Goal: Task Accomplishment & Management: Manage account settings

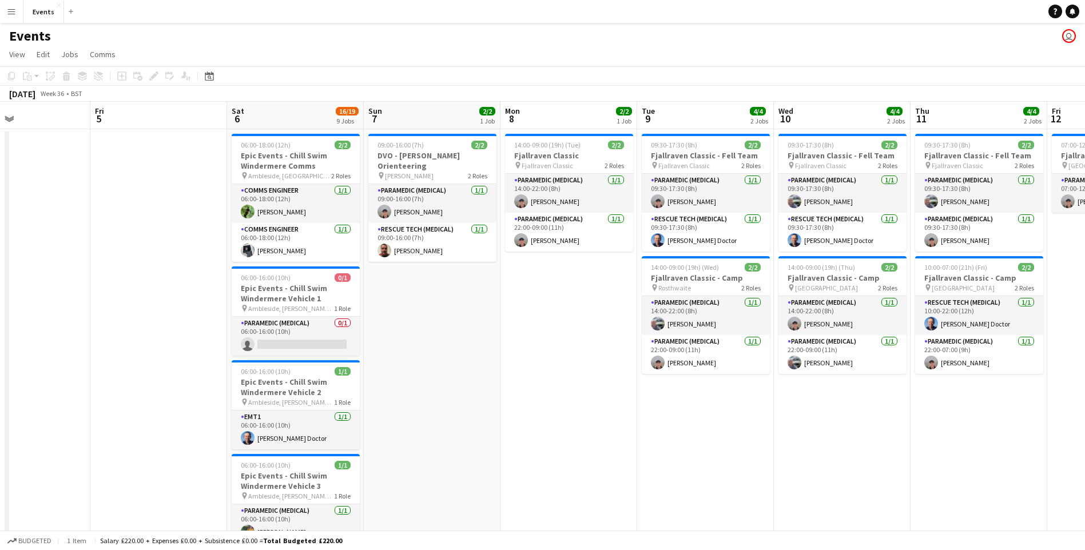
drag, startPoint x: 757, startPoint y: 388, endPoint x: 344, endPoint y: 396, distance: 413.0
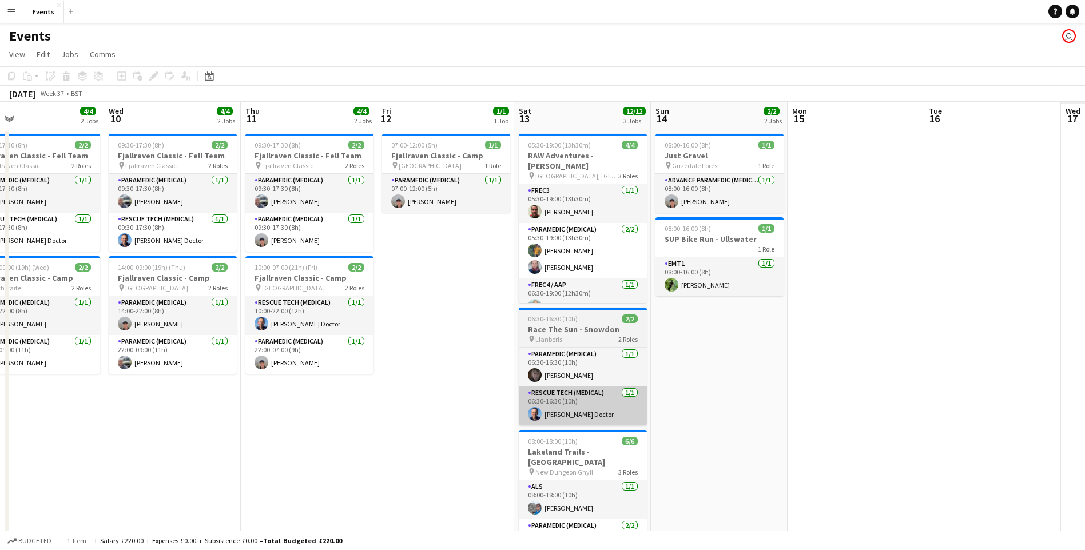
drag, startPoint x: 801, startPoint y: 416, endPoint x: 357, endPoint y: 418, distance: 443.8
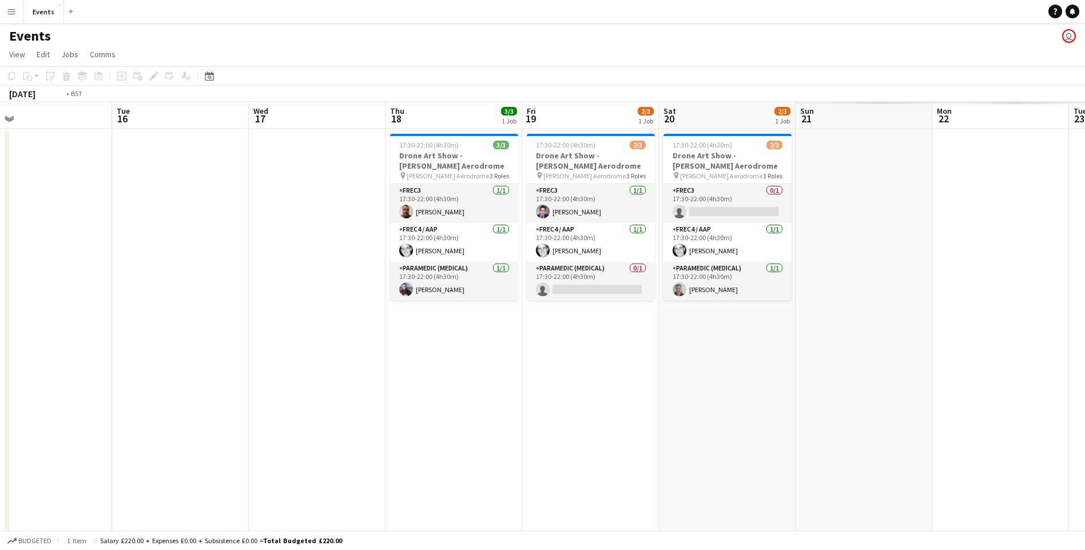
scroll to position [0, 381]
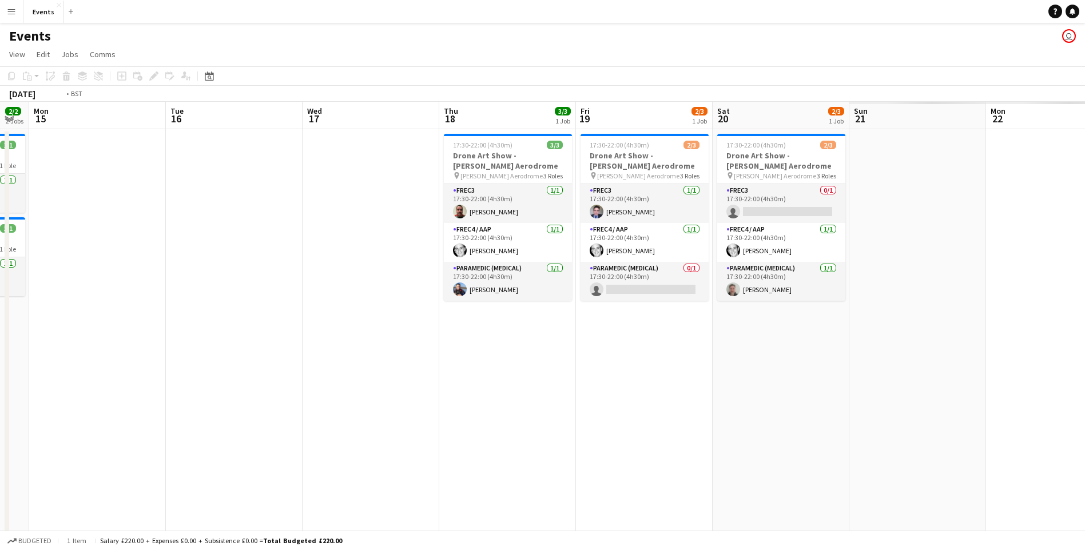
drag, startPoint x: 900, startPoint y: 449, endPoint x: 134, endPoint y: 409, distance: 767.3
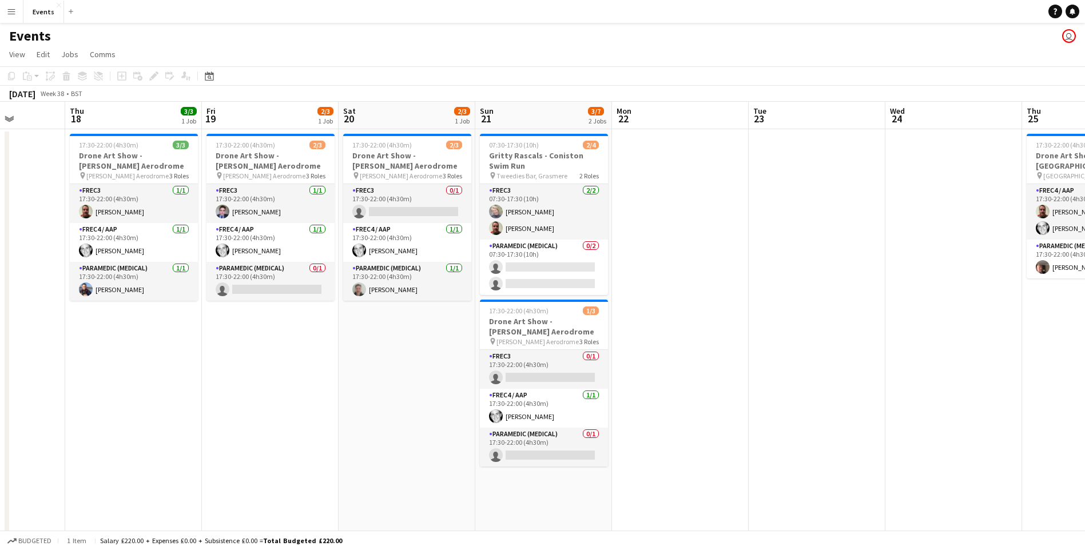
drag, startPoint x: 488, startPoint y: 490, endPoint x: 388, endPoint y: 488, distance: 100.7
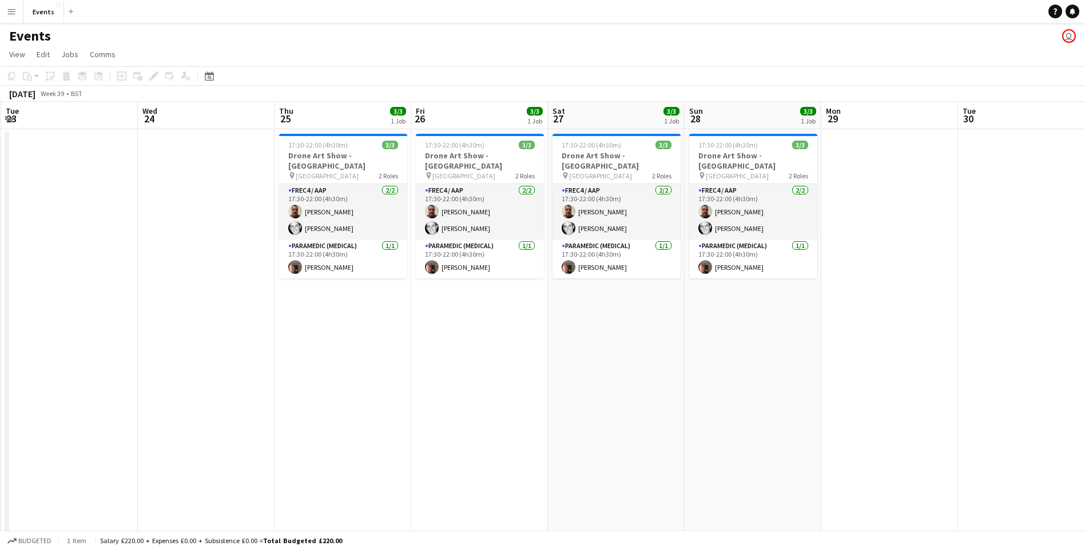
drag, startPoint x: 751, startPoint y: 414, endPoint x: 120, endPoint y: 379, distance: 631.8
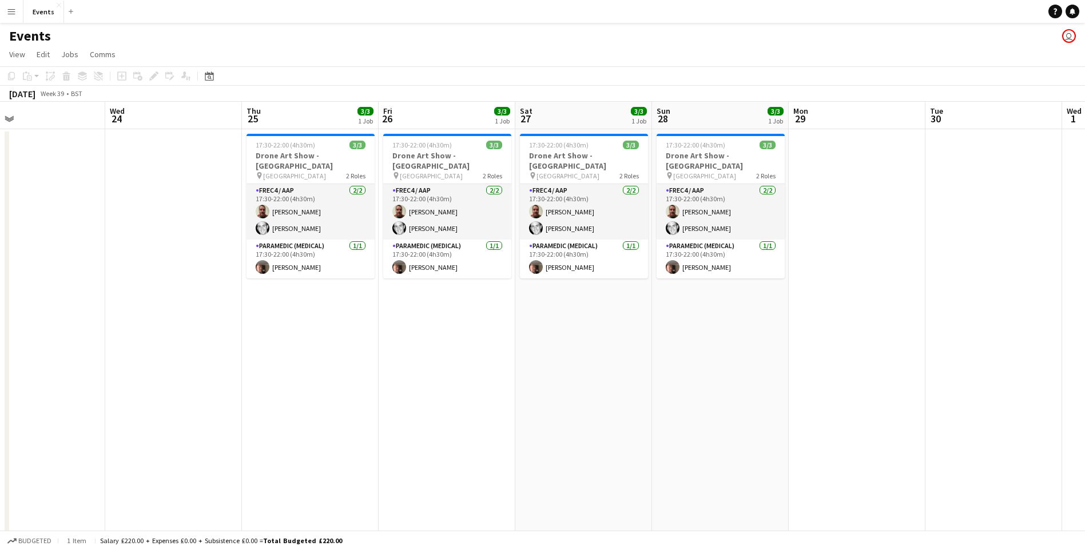
scroll to position [0, 451]
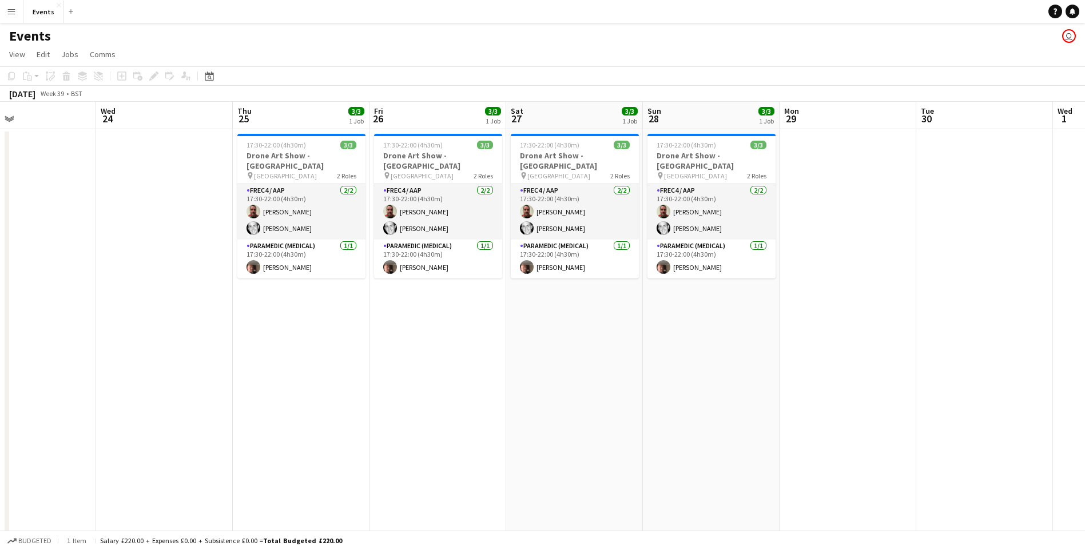
drag, startPoint x: 779, startPoint y: 512, endPoint x: 769, endPoint y: 511, distance: 10.9
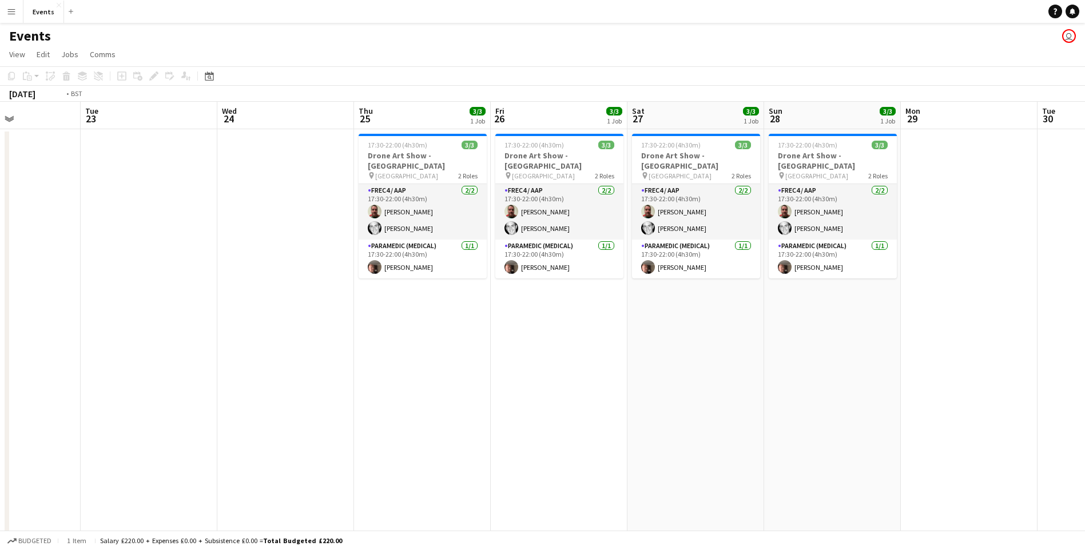
drag, startPoint x: 356, startPoint y: 378, endPoint x: 664, endPoint y: 369, distance: 308.4
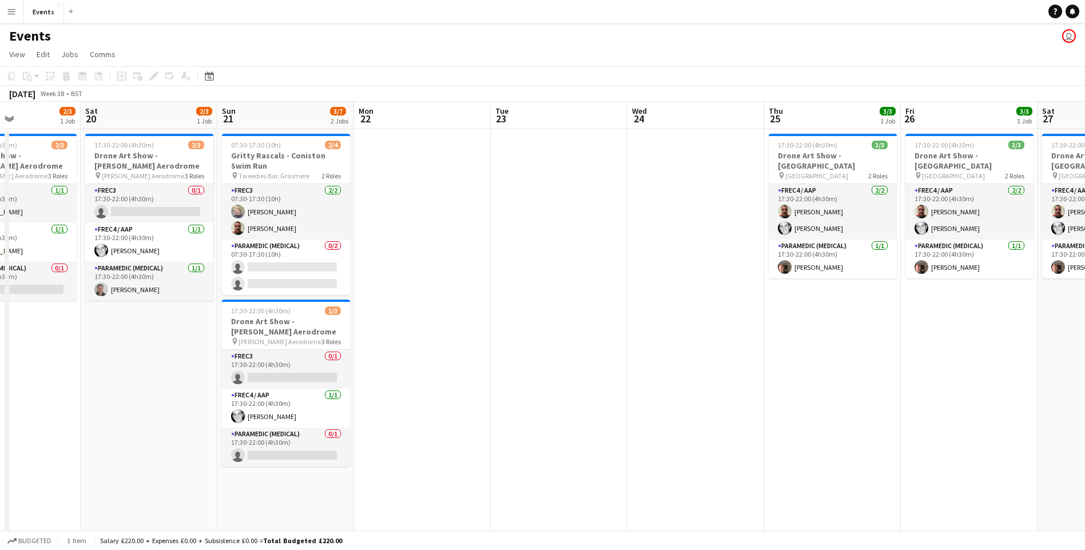
scroll to position [0, 332]
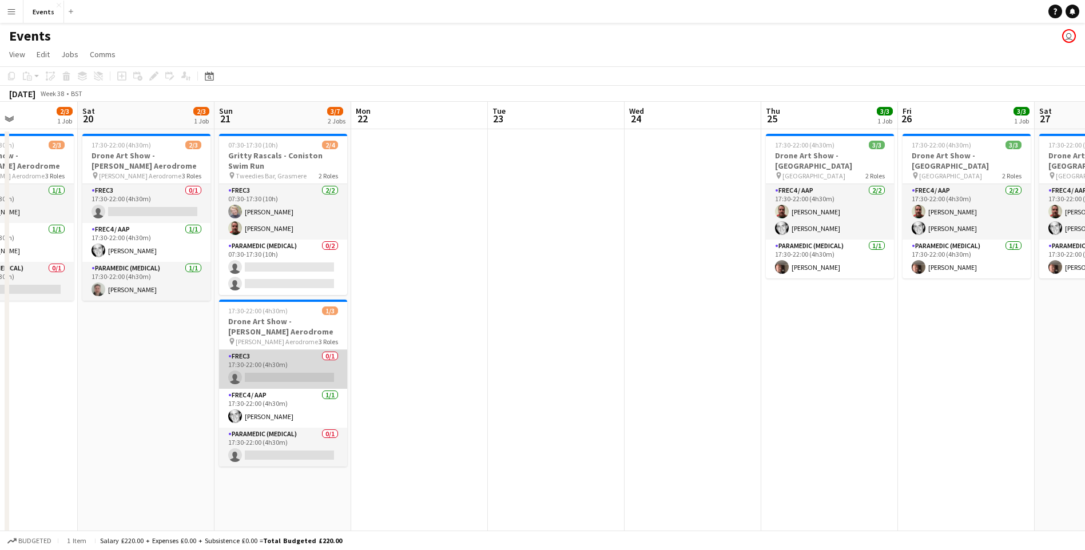
click at [295, 379] on app-card-role "FREC3 0/1 17:30-22:00 (4h30m) single-neutral-actions" at bounding box center [283, 369] width 128 height 39
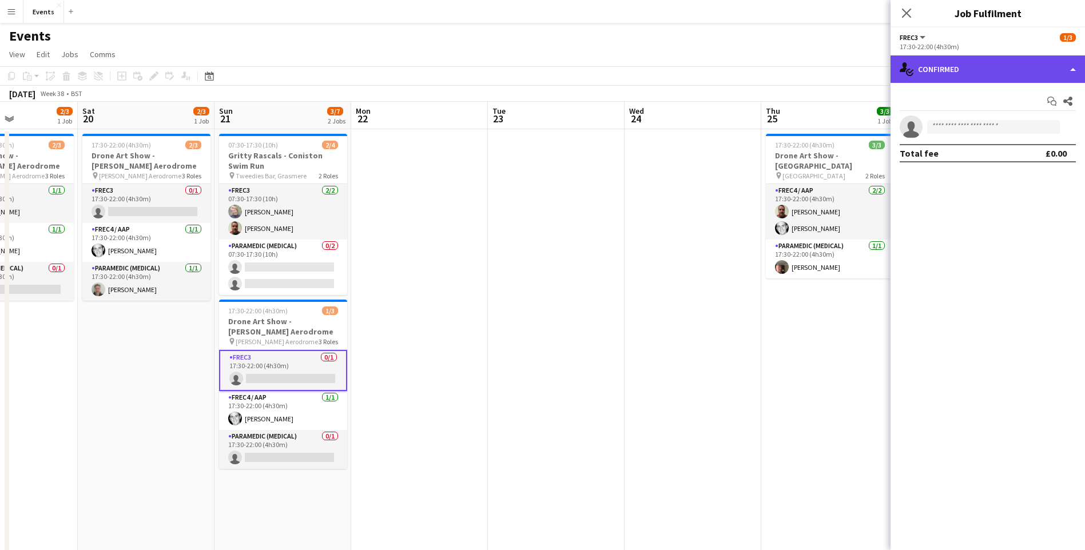
click at [936, 68] on div "single-neutral-actions-check-2 Confirmed" at bounding box center [987, 68] width 194 height 27
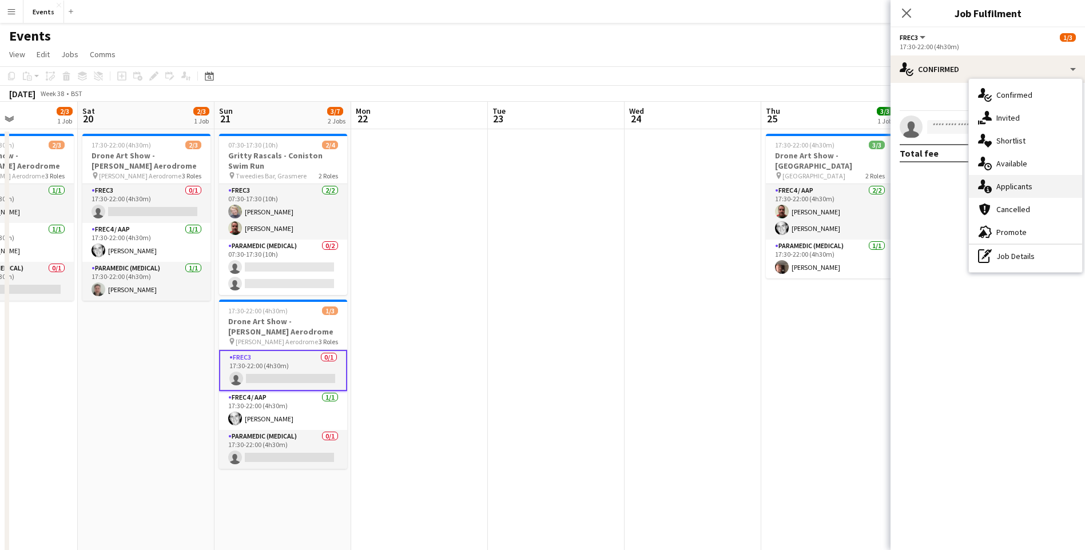
click at [1006, 178] on div "single-neutral-actions-information Applicants" at bounding box center [1025, 186] width 113 height 23
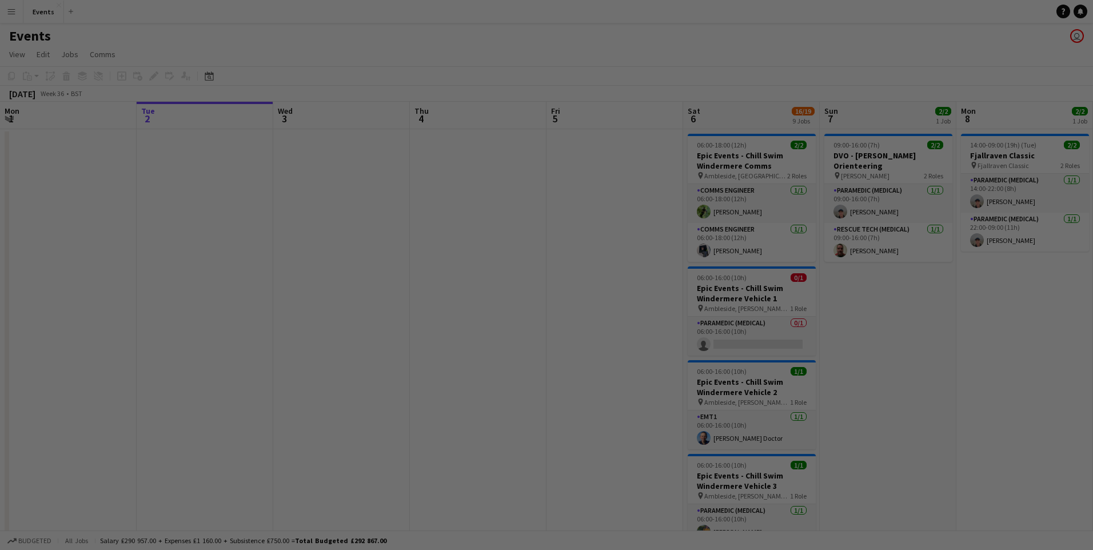
drag, startPoint x: 589, startPoint y: 364, endPoint x: 210, endPoint y: 357, distance: 379.2
click at [210, 357] on div at bounding box center [552, 278] width 1104 height 556
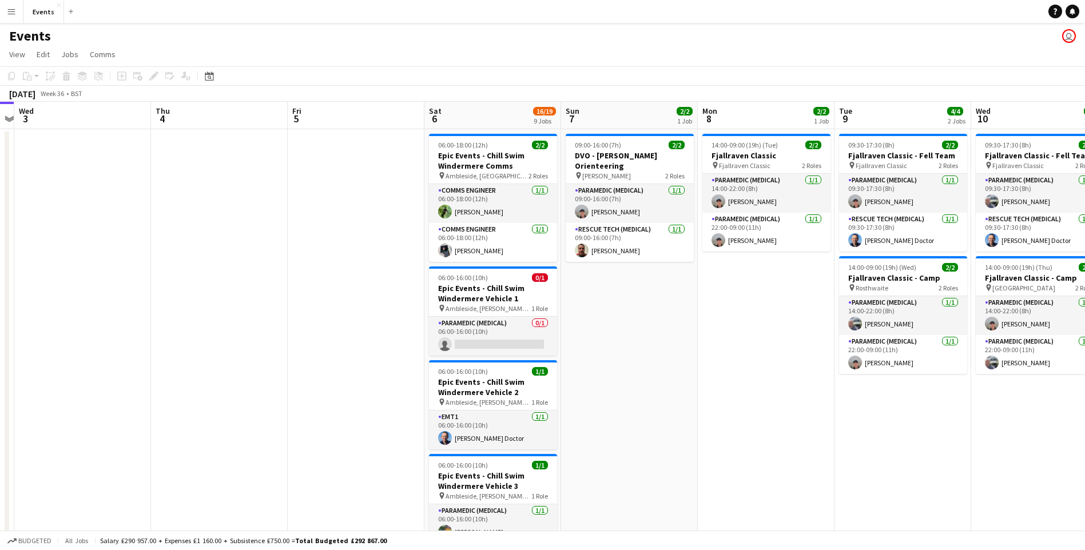
drag, startPoint x: 919, startPoint y: 385, endPoint x: 92, endPoint y: 277, distance: 834.0
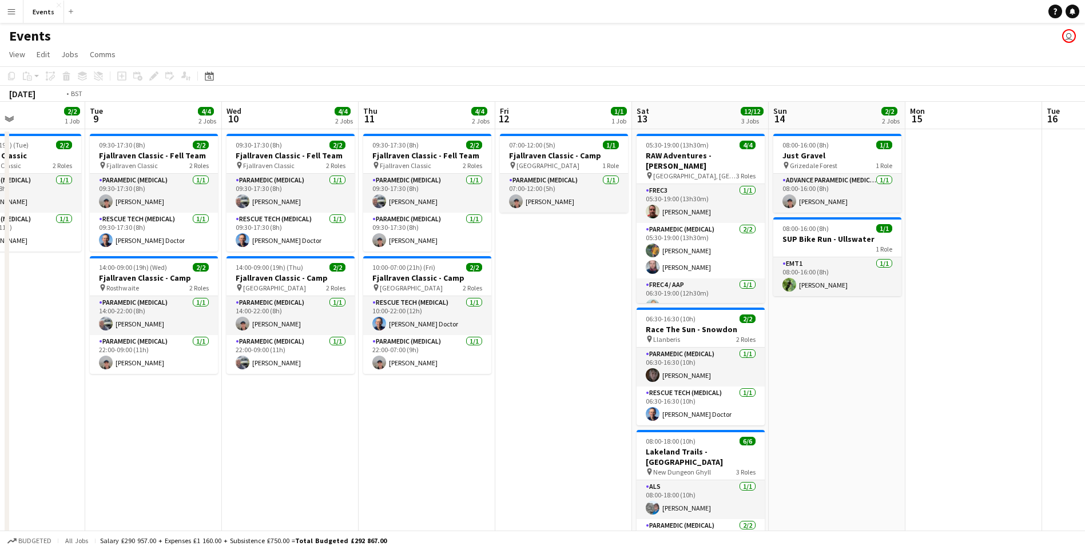
drag, startPoint x: 667, startPoint y: 375, endPoint x: 83, endPoint y: 332, distance: 586.1
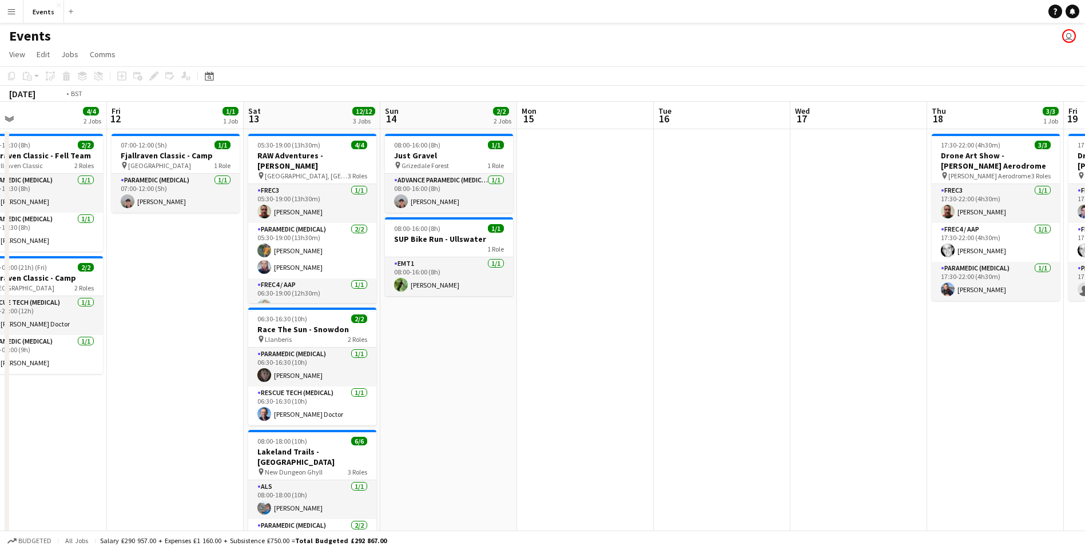
drag, startPoint x: 662, startPoint y: 455, endPoint x: 81, endPoint y: 352, distance: 589.6
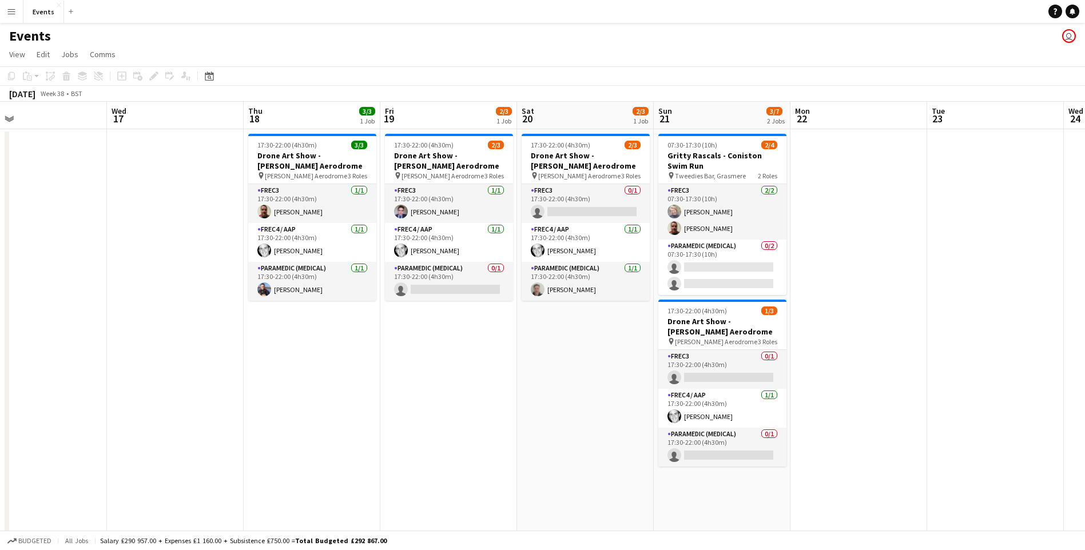
scroll to position [0, 301]
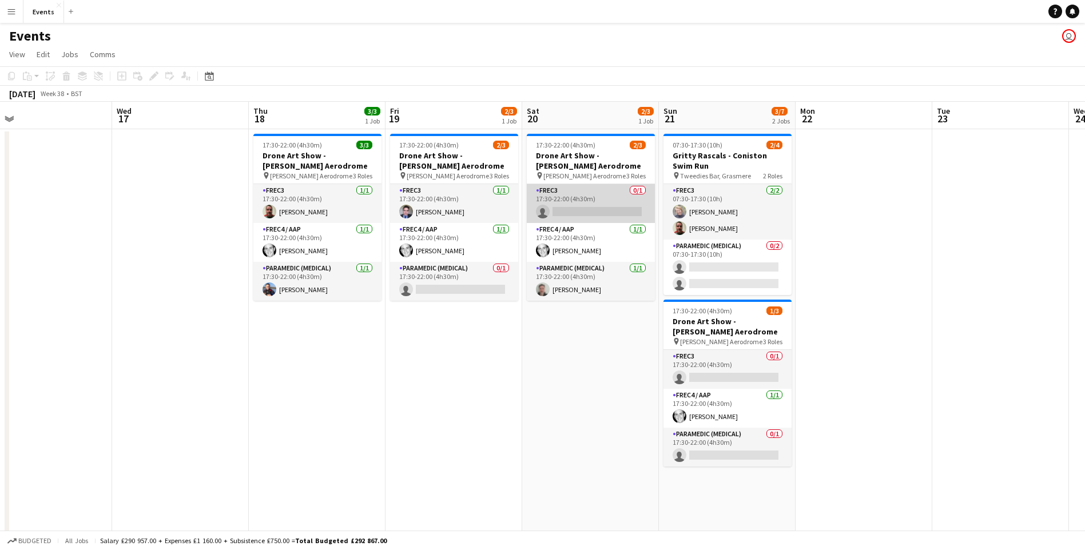
click at [601, 211] on app-card-role "FREC3 0/1 17:30-22:00 (4h30m) single-neutral-actions" at bounding box center [591, 203] width 128 height 39
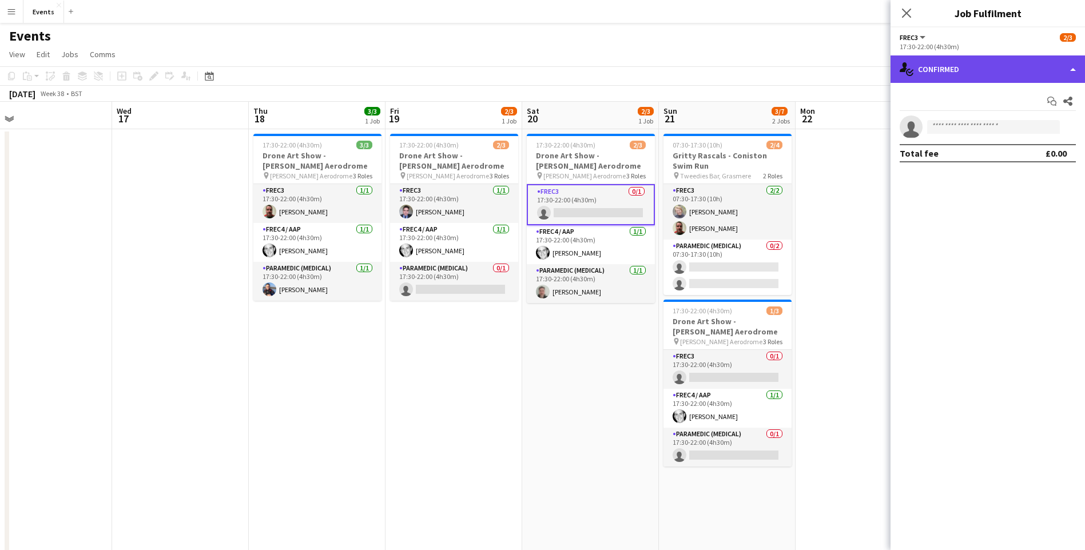
click at [941, 70] on div "single-neutral-actions-check-2 Confirmed" at bounding box center [987, 68] width 194 height 27
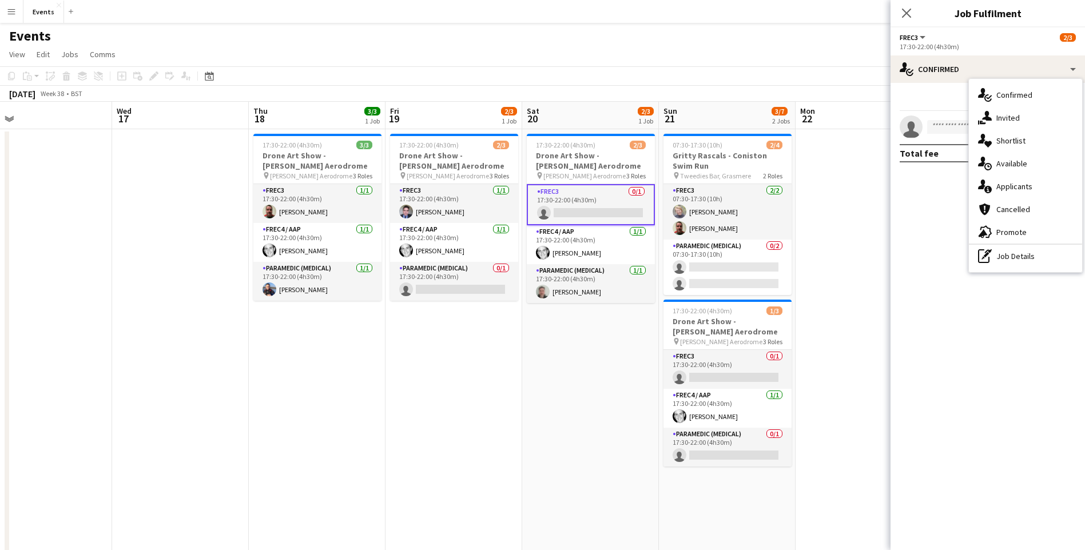
click at [1004, 189] on span "Applicants" at bounding box center [1014, 186] width 36 height 10
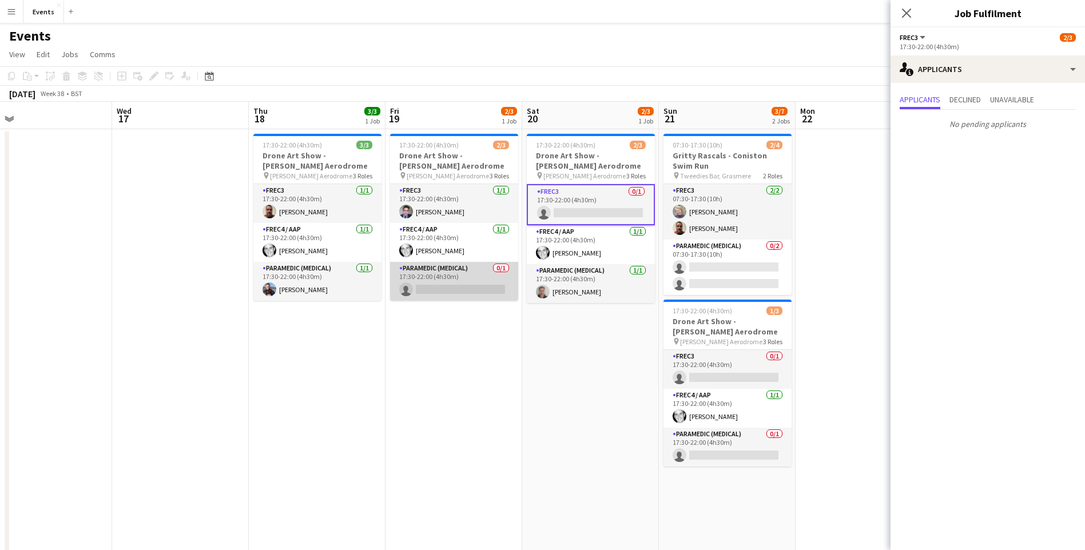
scroll to position [0, 297]
click at [451, 289] on app-card-role "Paramedic (Medical) 0/1 17:30-22:00 (4h30m) single-neutral-actions" at bounding box center [455, 281] width 128 height 39
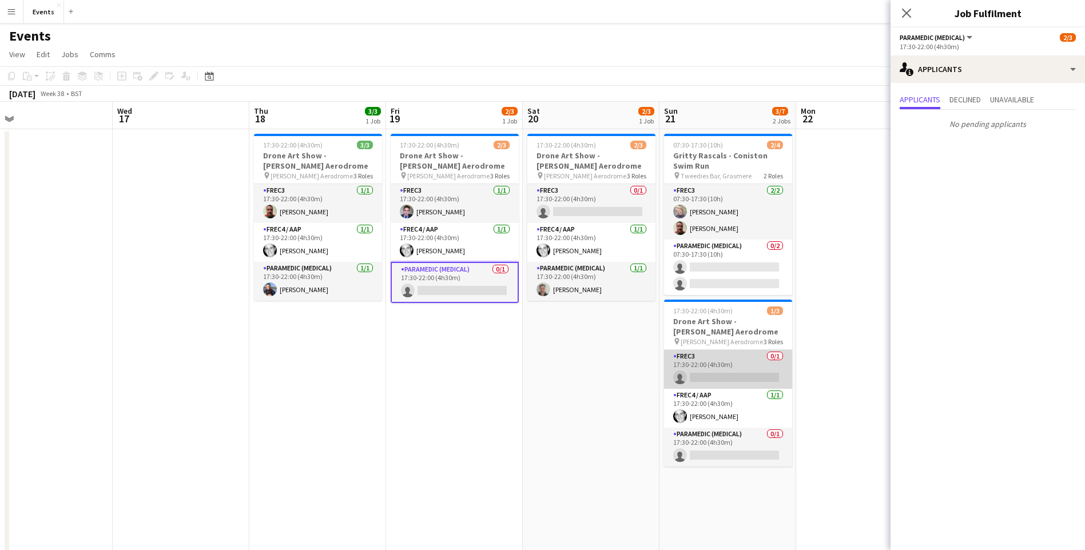
click at [730, 375] on app-card-role "FREC3 0/1 17:30-22:00 (4h30m) single-neutral-actions" at bounding box center [728, 369] width 128 height 39
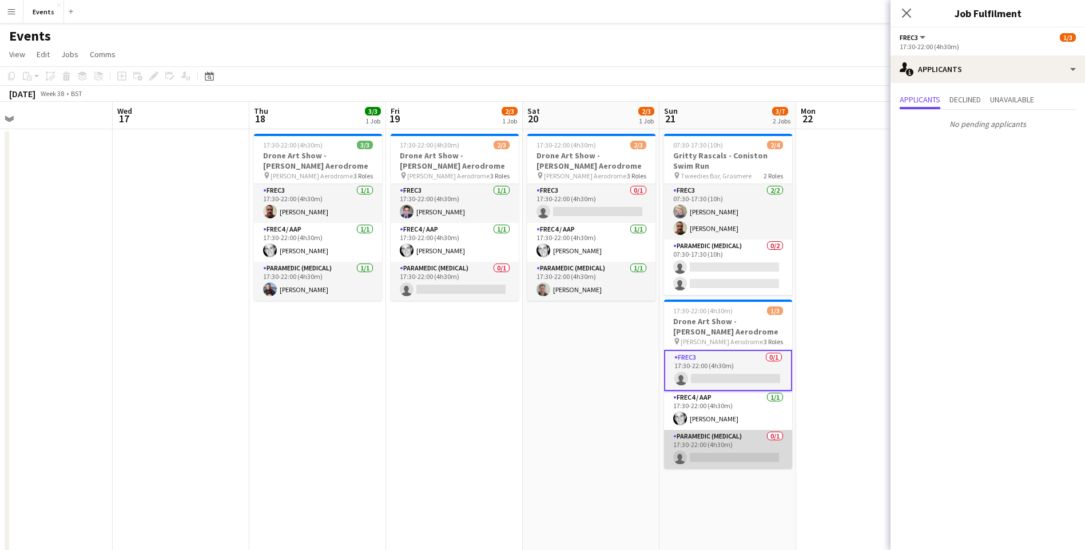
click at [735, 453] on app-card-role "Paramedic (Medical) 0/1 17:30-22:00 (4h30m) single-neutral-actions" at bounding box center [728, 449] width 128 height 39
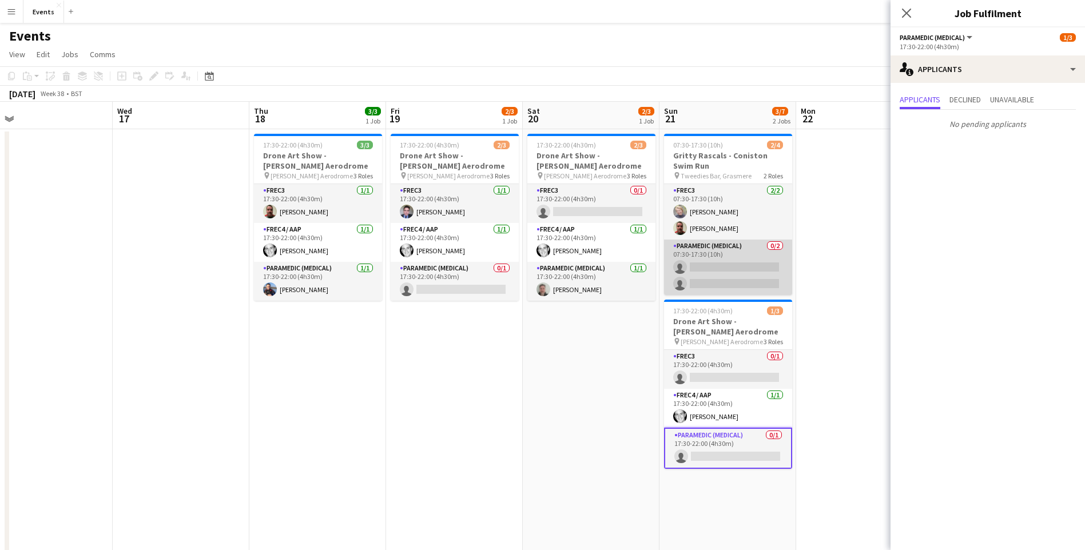
click at [720, 269] on app-card-role "Paramedic (Medical) 0/2 07:30-17:30 (10h) single-neutral-actions single-neutral…" at bounding box center [728, 267] width 128 height 55
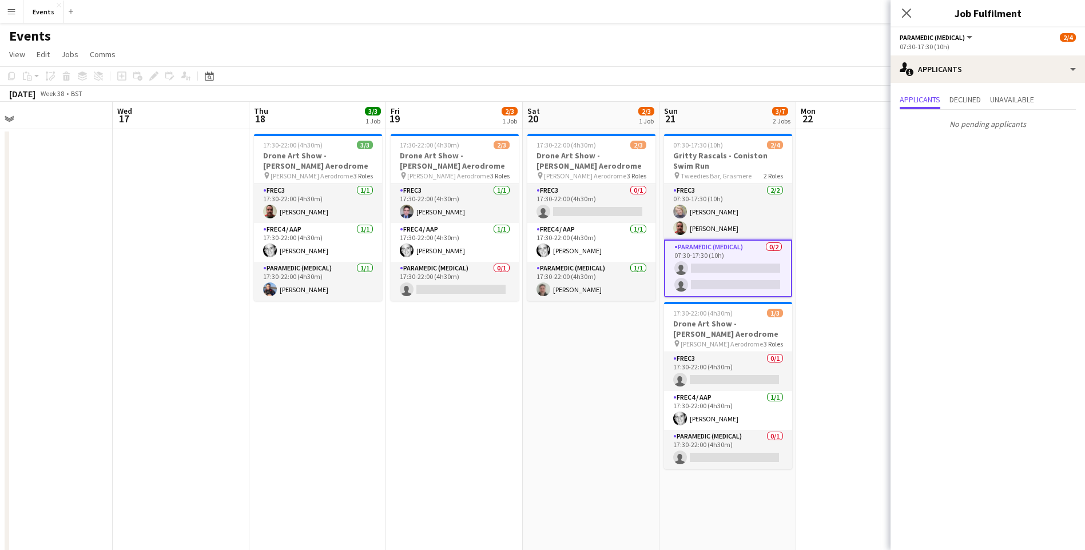
click at [727, 285] on app-card-role "Paramedic (Medical) 0/2 07:30-17:30 (10h) single-neutral-actions single-neutral…" at bounding box center [728, 269] width 128 height 58
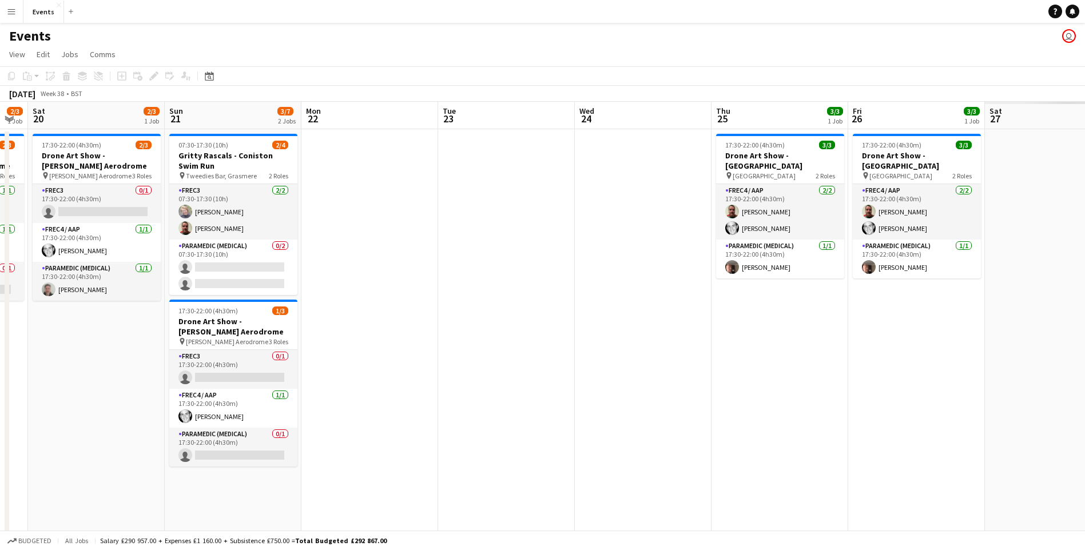
drag, startPoint x: 884, startPoint y: 360, endPoint x: 225, endPoint y: 312, distance: 660.0
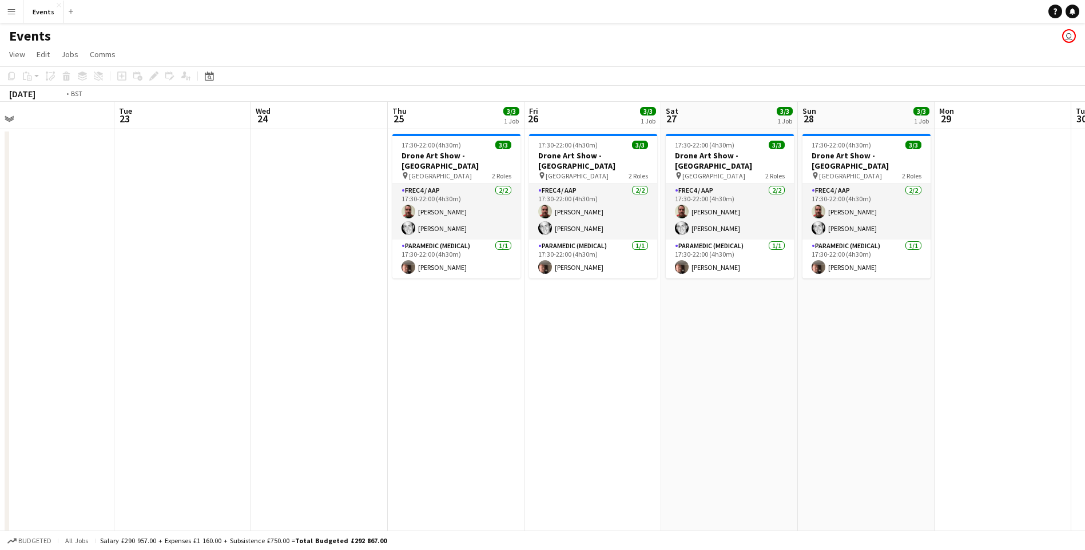
drag, startPoint x: 918, startPoint y: 377, endPoint x: 1229, endPoint y: 312, distance: 317.9
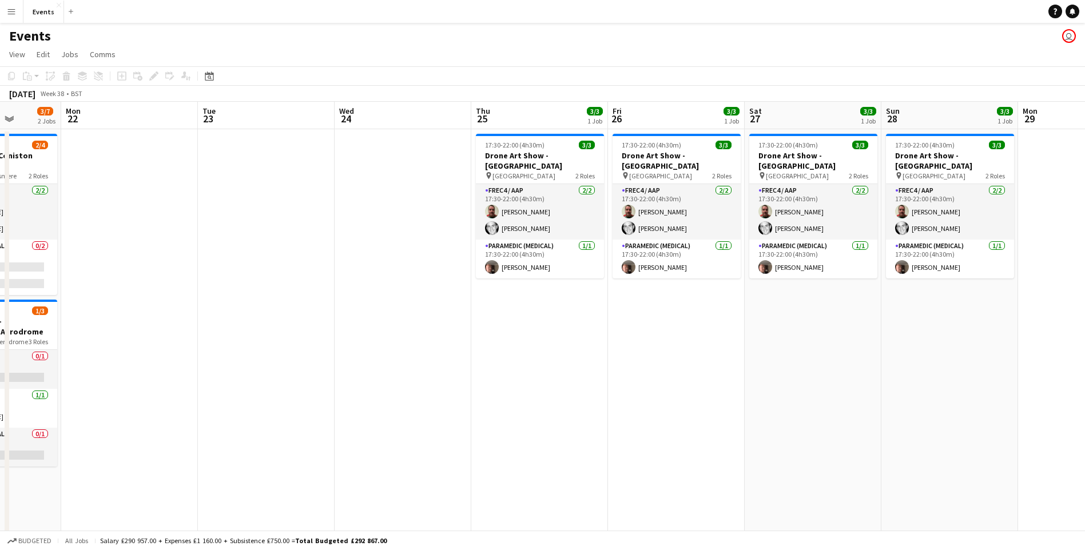
drag, startPoint x: 400, startPoint y: 360, endPoint x: 877, endPoint y: 294, distance: 482.0
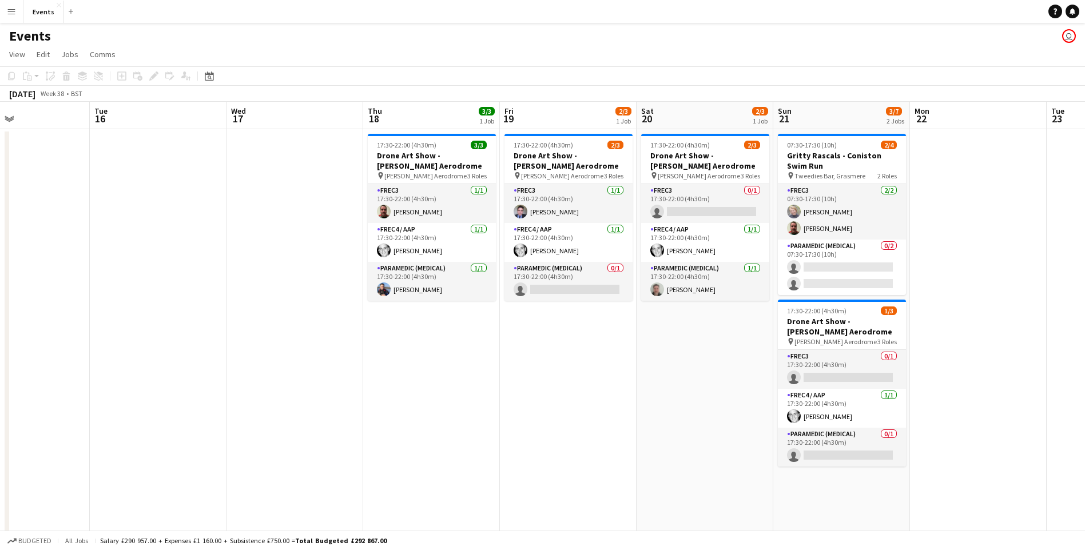
drag, startPoint x: 387, startPoint y: 305, endPoint x: 680, endPoint y: 279, distance: 293.9
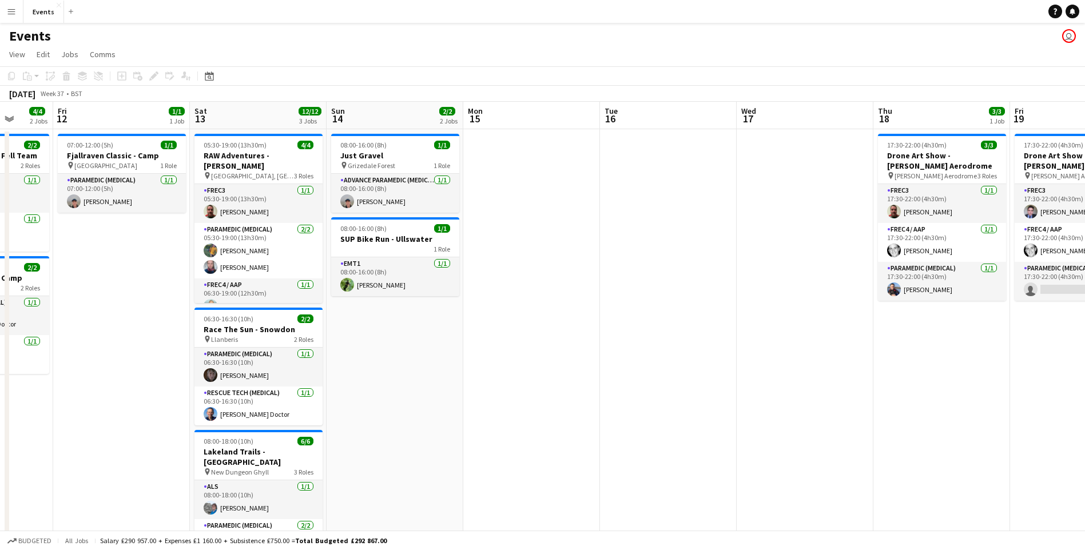
drag, startPoint x: 307, startPoint y: 402, endPoint x: 949, endPoint y: 315, distance: 648.1
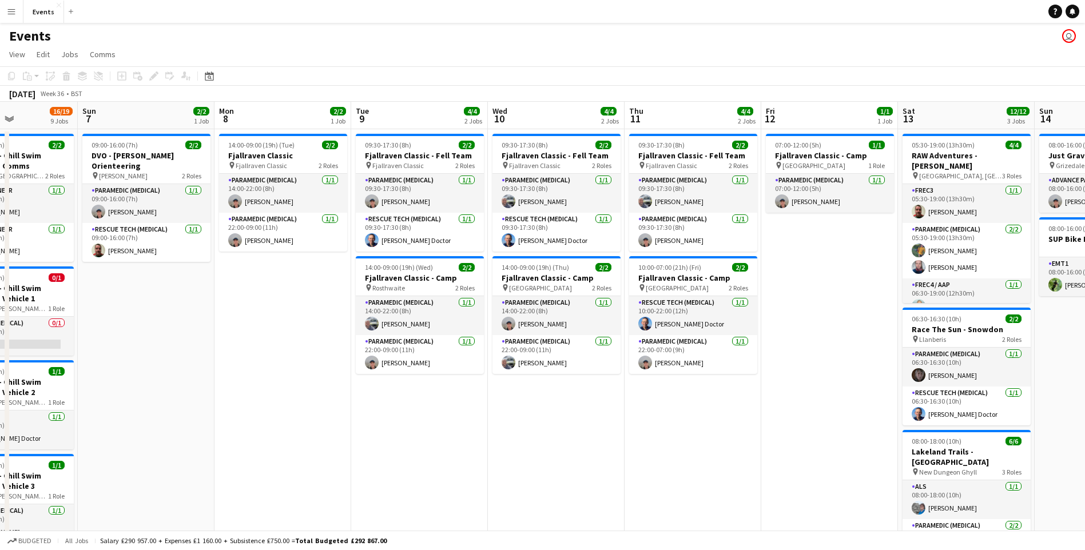
drag, startPoint x: 294, startPoint y: 291, endPoint x: 865, endPoint y: 283, distance: 571.4
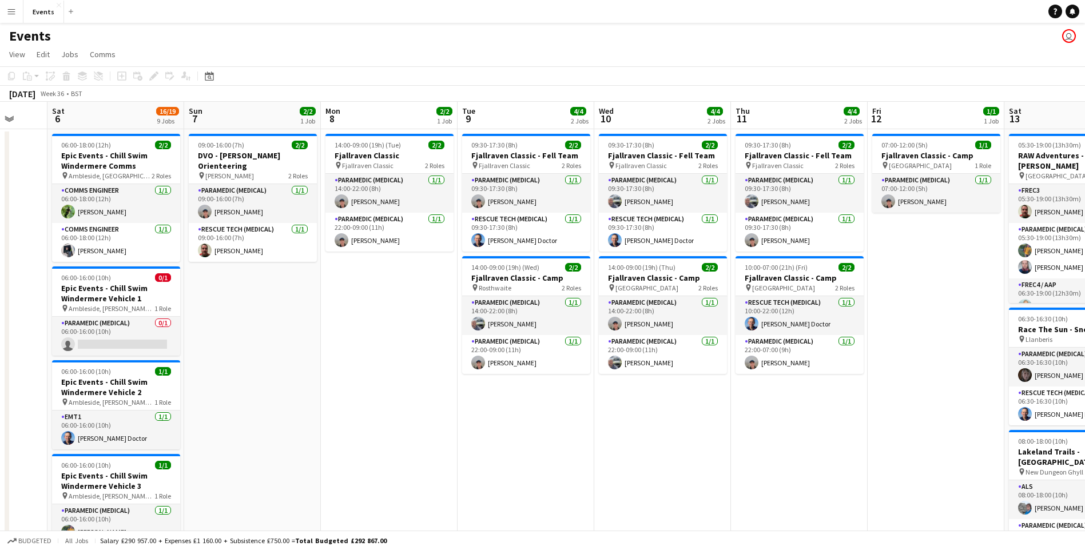
scroll to position [0, 329]
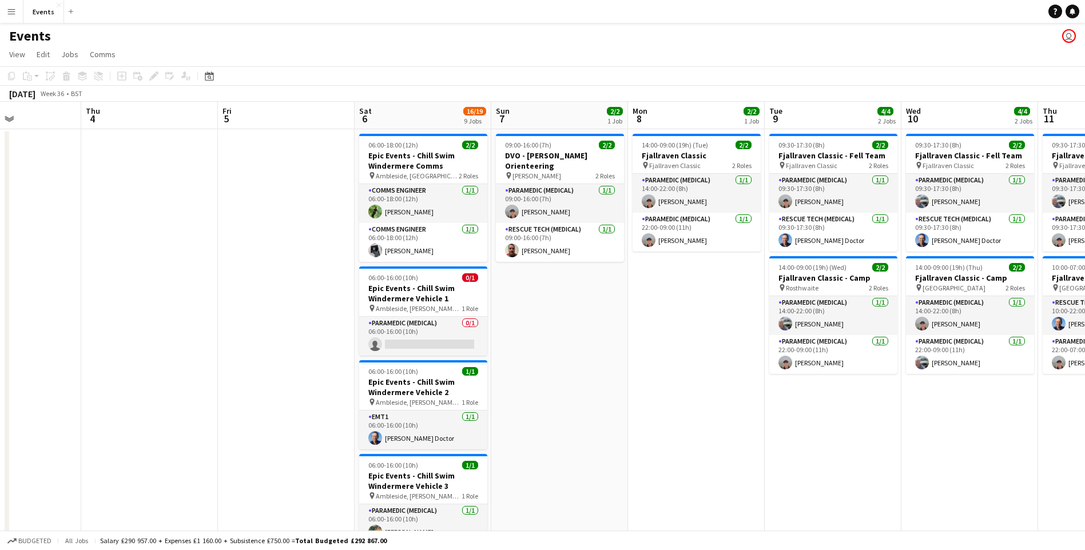
drag, startPoint x: 303, startPoint y: 358, endPoint x: 682, endPoint y: 351, distance: 379.8
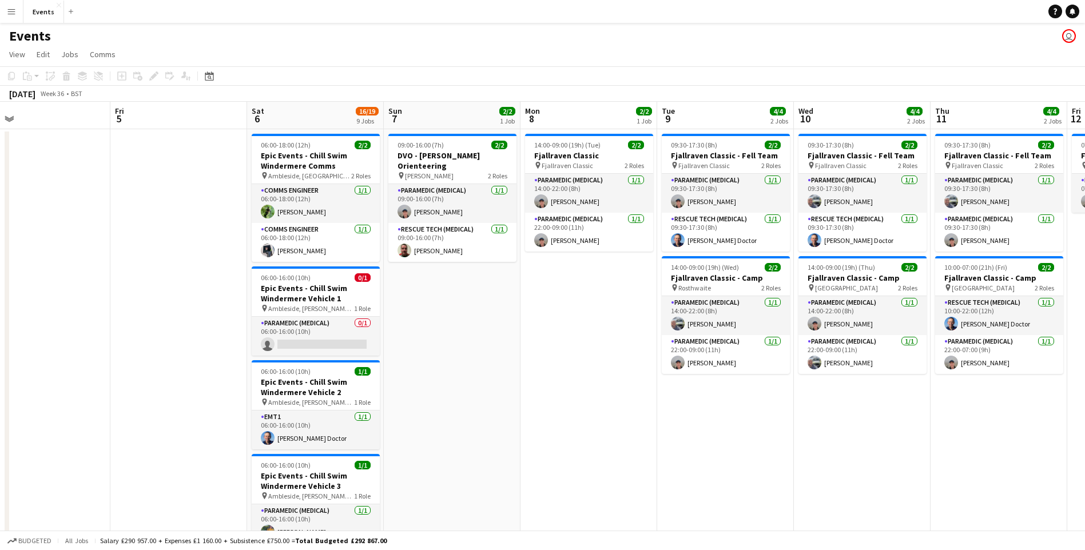
drag, startPoint x: 598, startPoint y: 369, endPoint x: 545, endPoint y: 361, distance: 53.1
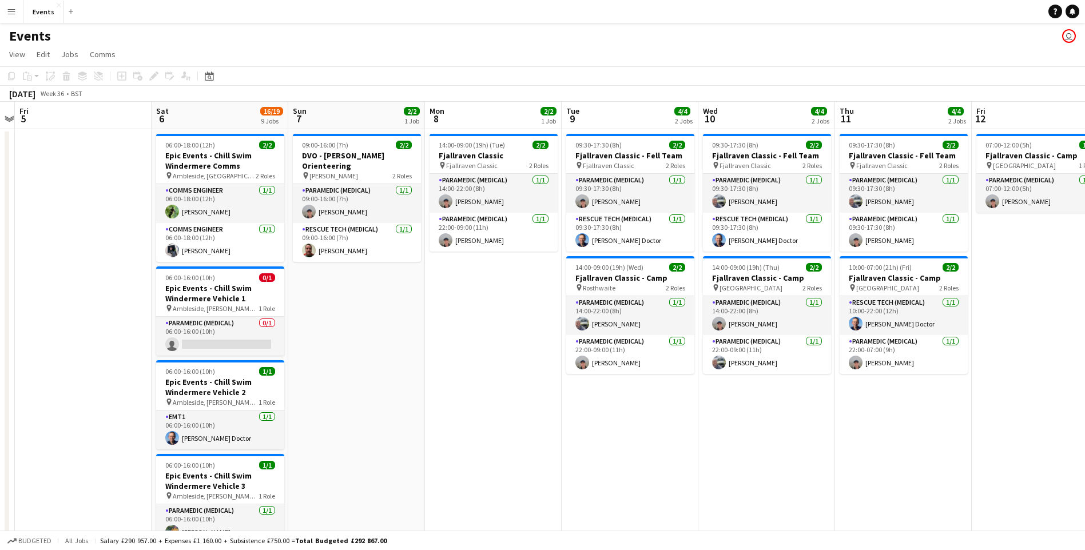
scroll to position [0, 396]
drag, startPoint x: 618, startPoint y: 441, endPoint x: 521, endPoint y: 439, distance: 96.7
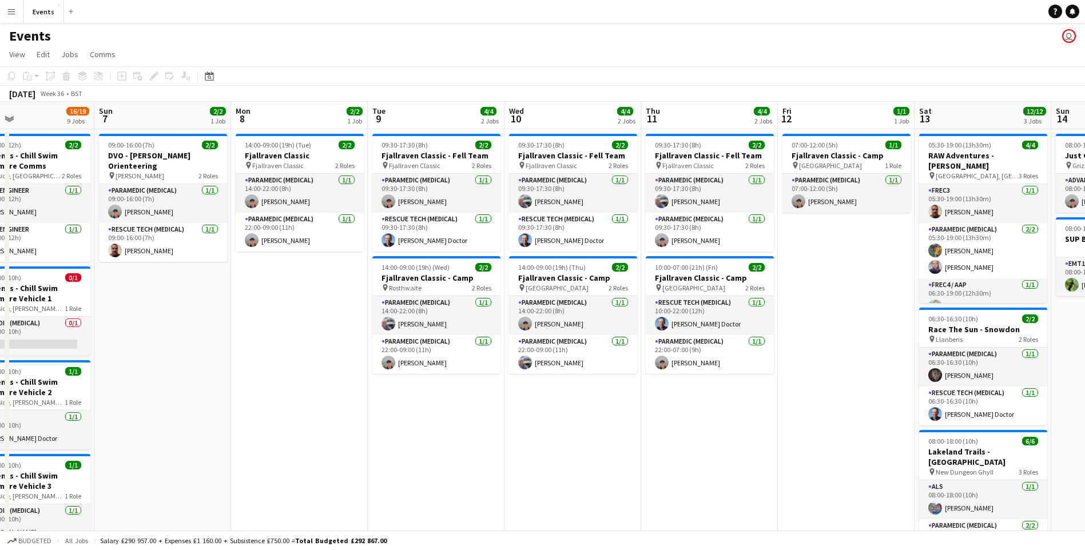
scroll to position [0, 363]
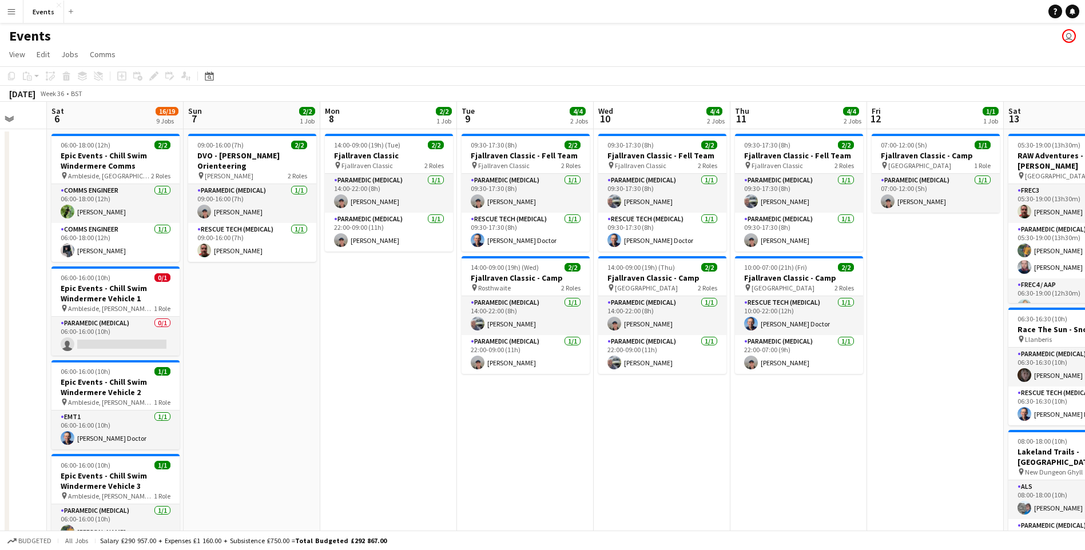
drag, startPoint x: 604, startPoint y: 453, endPoint x: 557, endPoint y: 444, distance: 48.3
drag, startPoint x: 632, startPoint y: 444, endPoint x: 733, endPoint y: 417, distance: 104.7
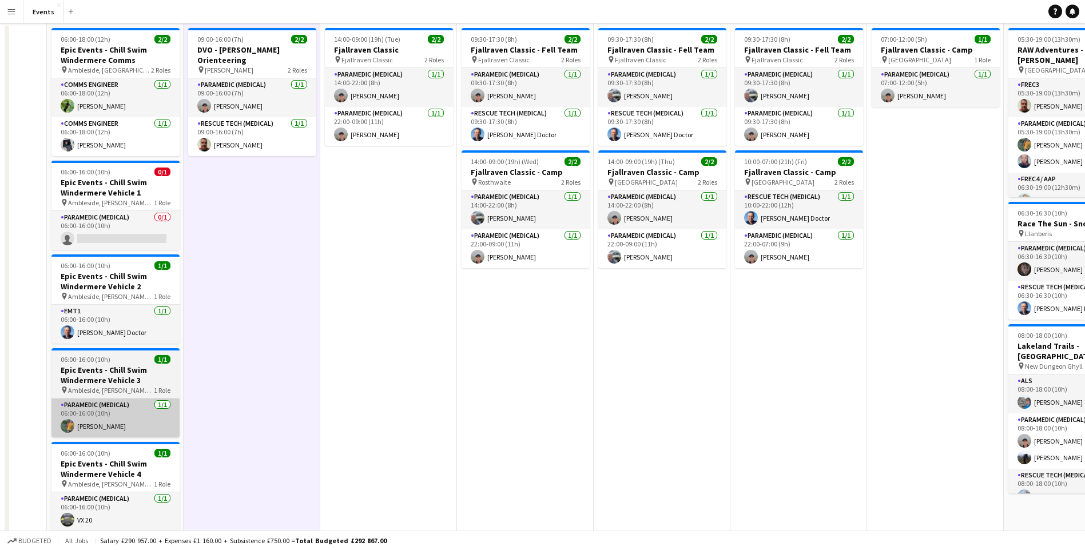
scroll to position [229, 0]
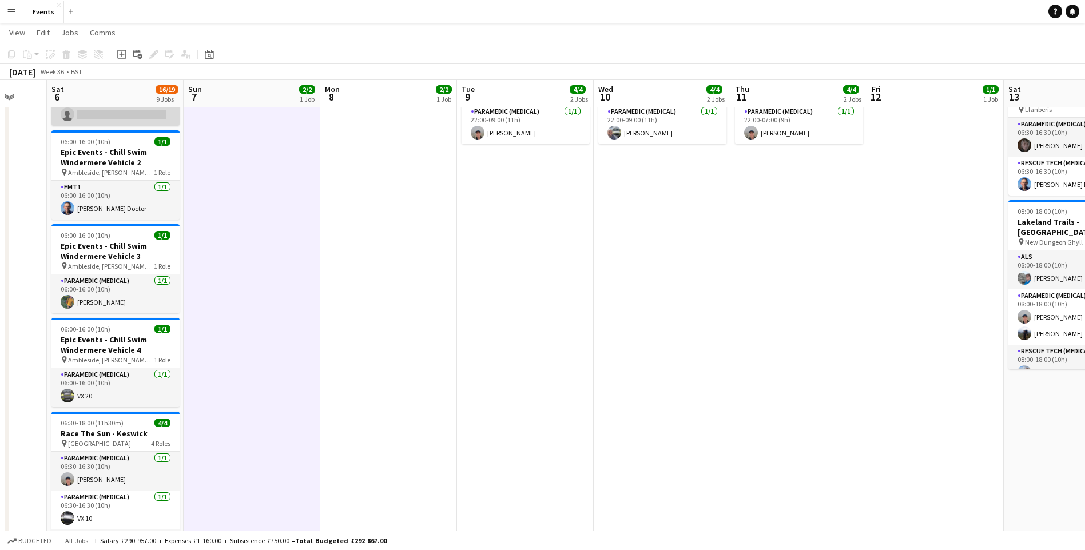
click at [125, 119] on app-card-role "Paramedic (Medical) 0/1 06:00-16:00 (10h) single-neutral-actions" at bounding box center [115, 106] width 128 height 39
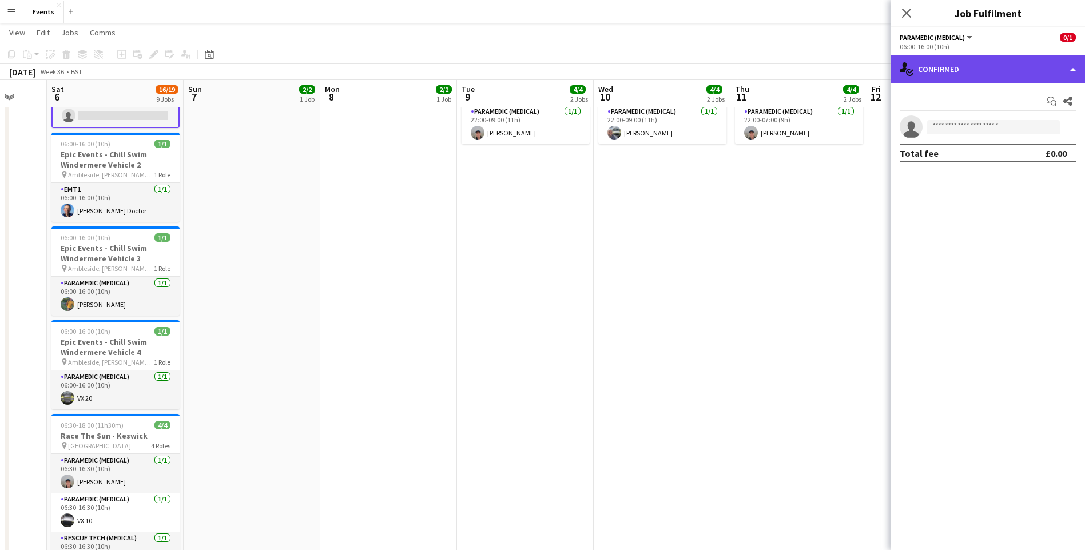
click at [969, 79] on div "single-neutral-actions-check-2 Confirmed" at bounding box center [987, 68] width 194 height 27
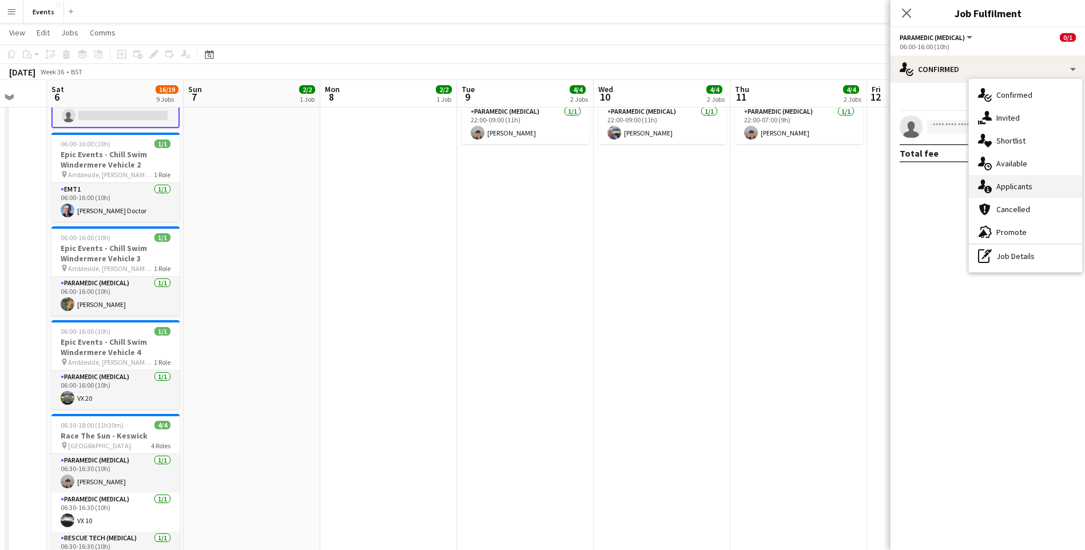
click at [1016, 188] on span "Applicants" at bounding box center [1014, 186] width 36 height 10
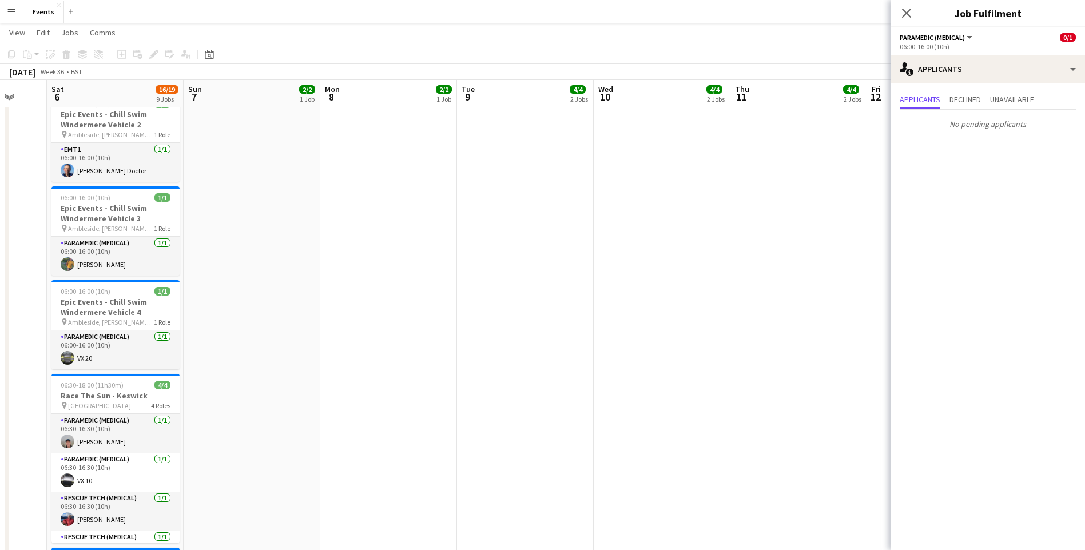
scroll to position [286, 0]
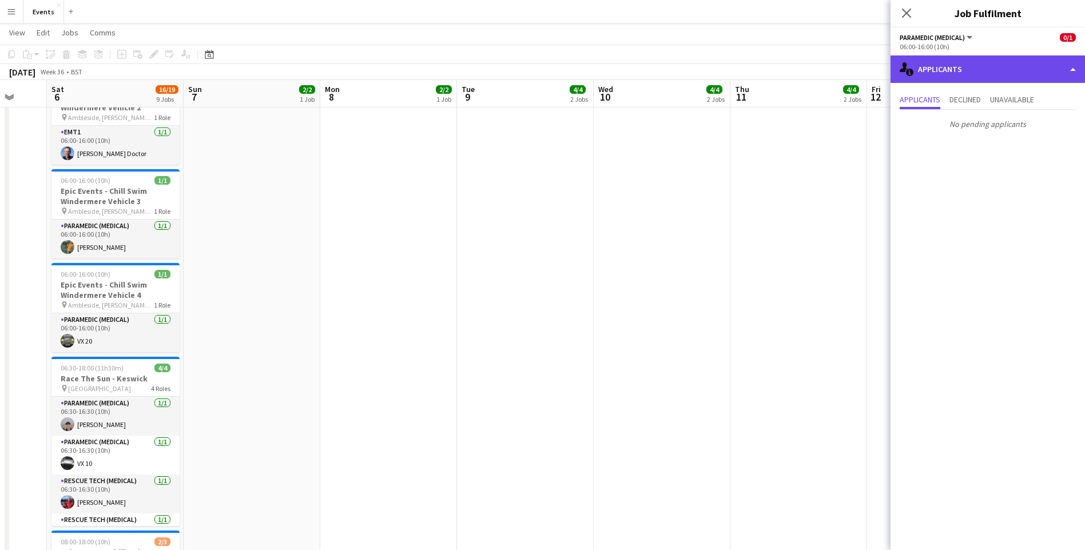
click at [944, 64] on div "single-neutral-actions-information Applicants" at bounding box center [987, 68] width 194 height 27
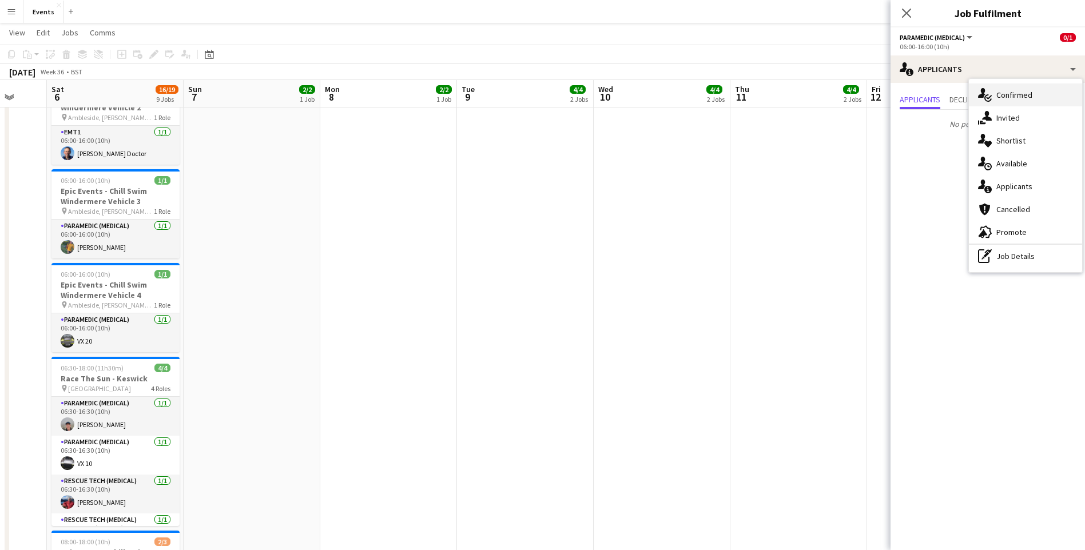
click at [1018, 103] on div "single-neutral-actions-check-2 Confirmed" at bounding box center [1025, 94] width 113 height 23
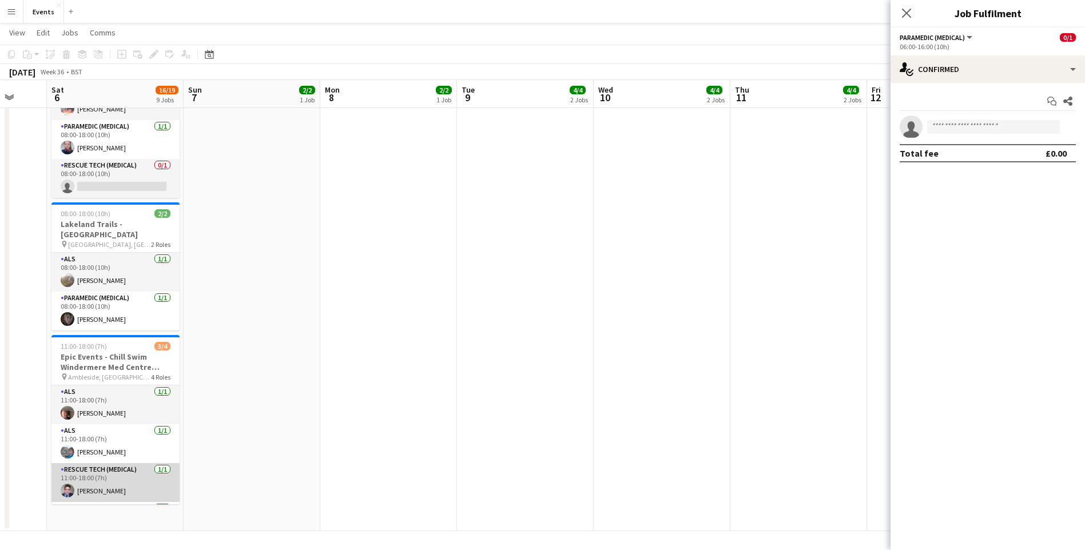
scroll to position [786, 0]
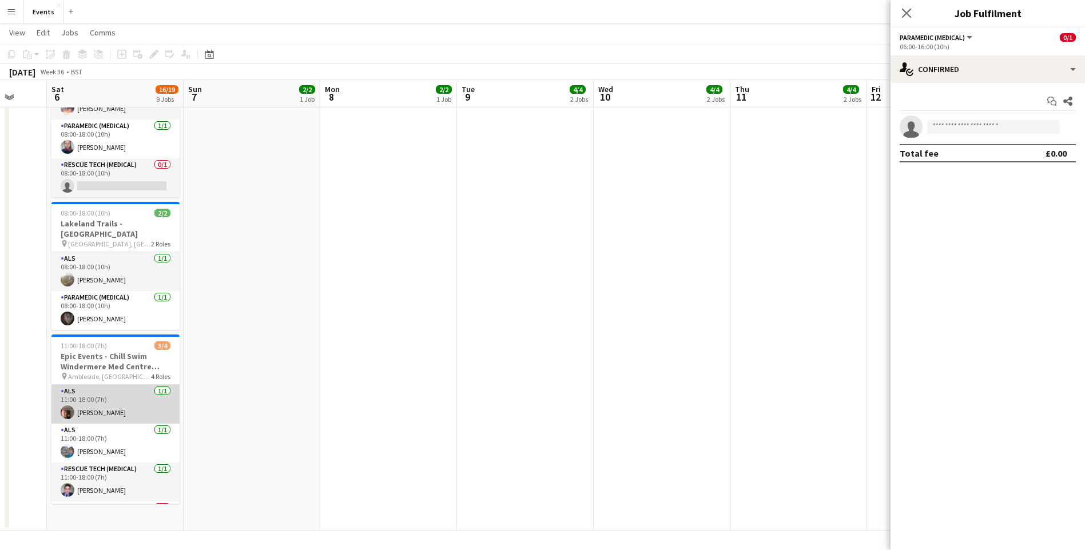
click at [106, 407] on app-card-role "ALS [DATE] 11:00-18:00 (7h) [PERSON_NAME]" at bounding box center [115, 404] width 128 height 39
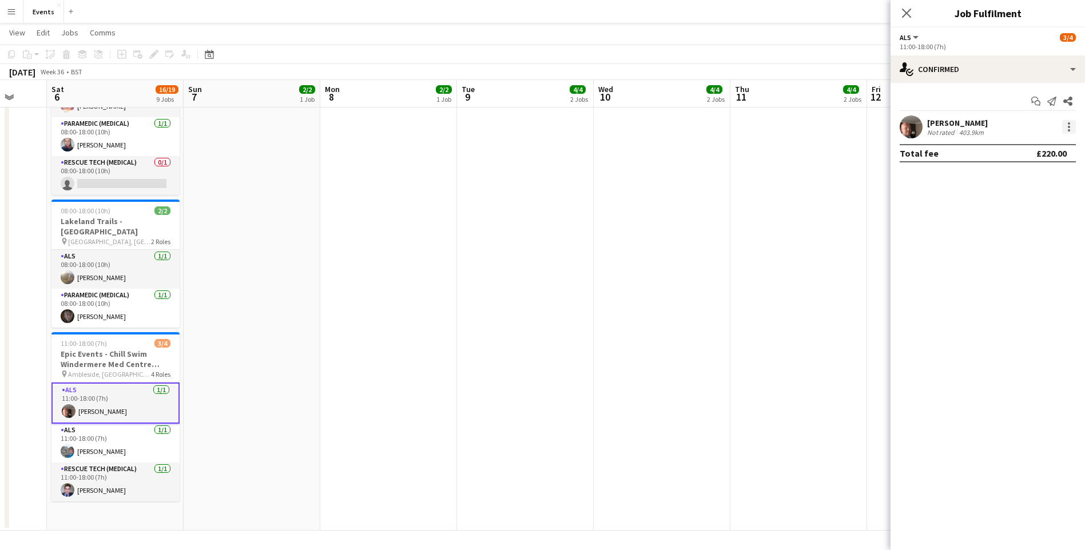
click at [1067, 128] on div at bounding box center [1069, 127] width 14 height 14
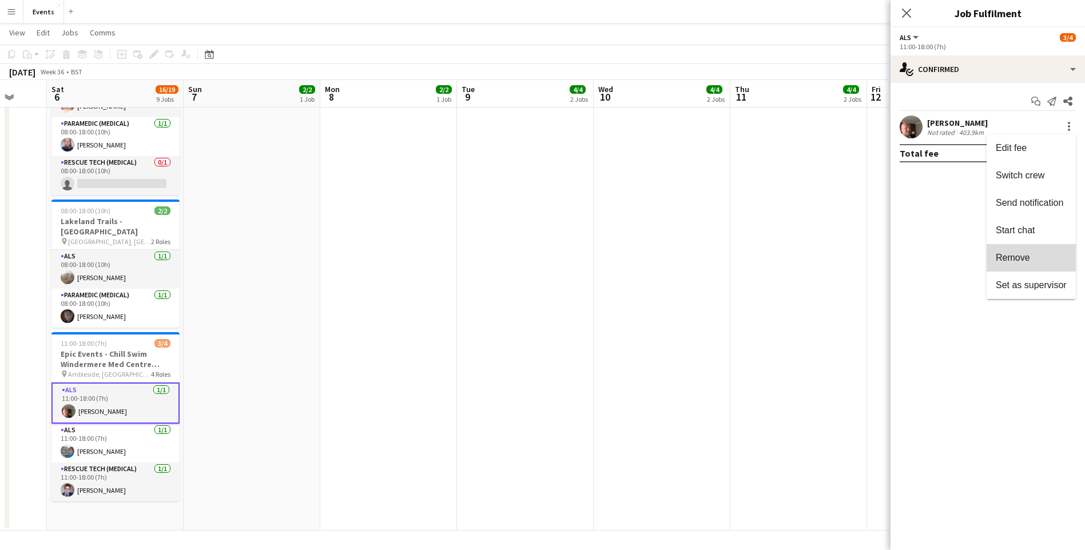
click at [1022, 255] on span "Remove" at bounding box center [1013, 258] width 34 height 10
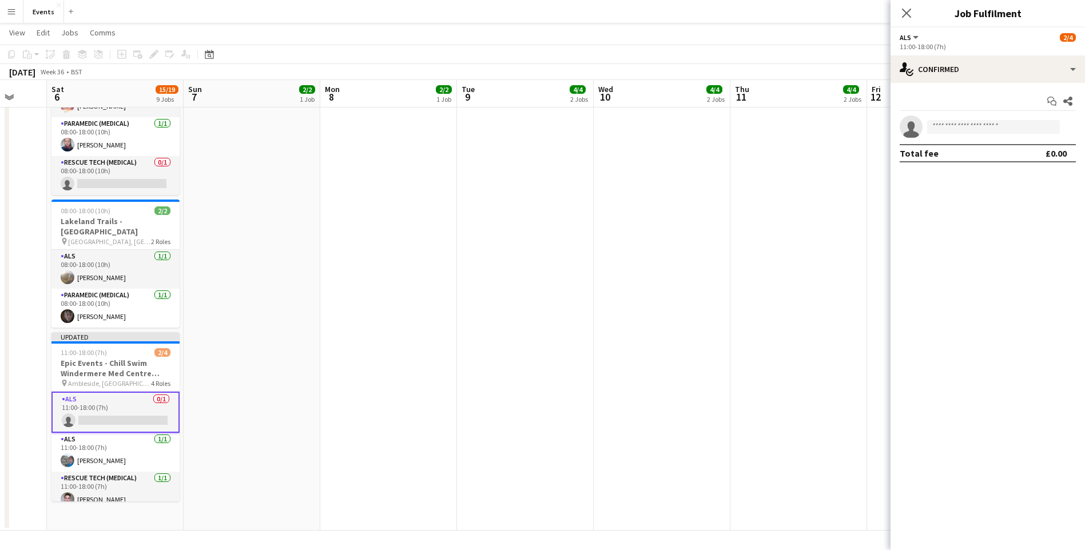
drag, startPoint x: 901, startPoint y: 9, endPoint x: 825, endPoint y: 113, distance: 128.9
click at [902, 10] on icon "Close pop-in" at bounding box center [906, 13] width 9 height 9
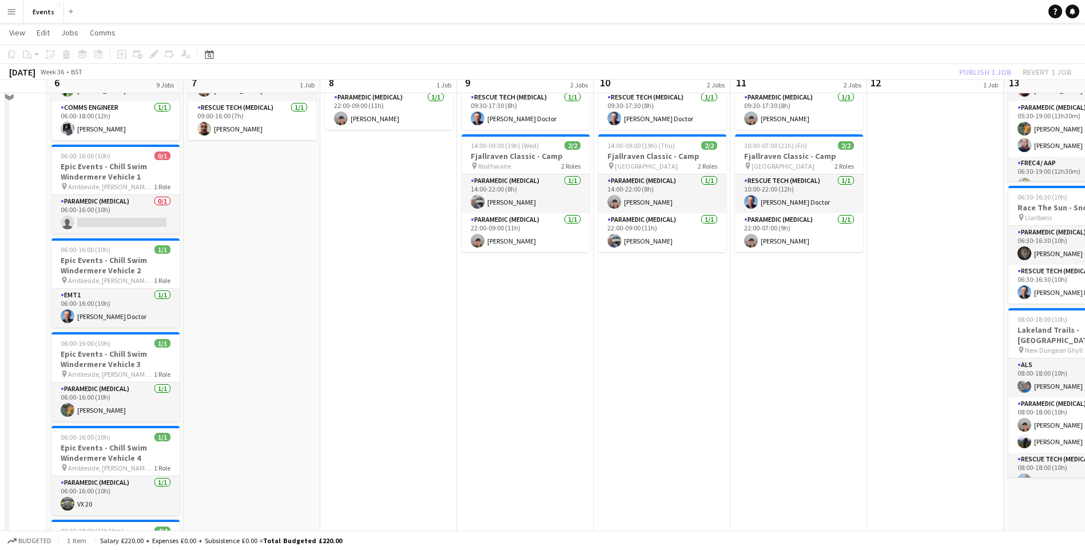
scroll to position [100, 0]
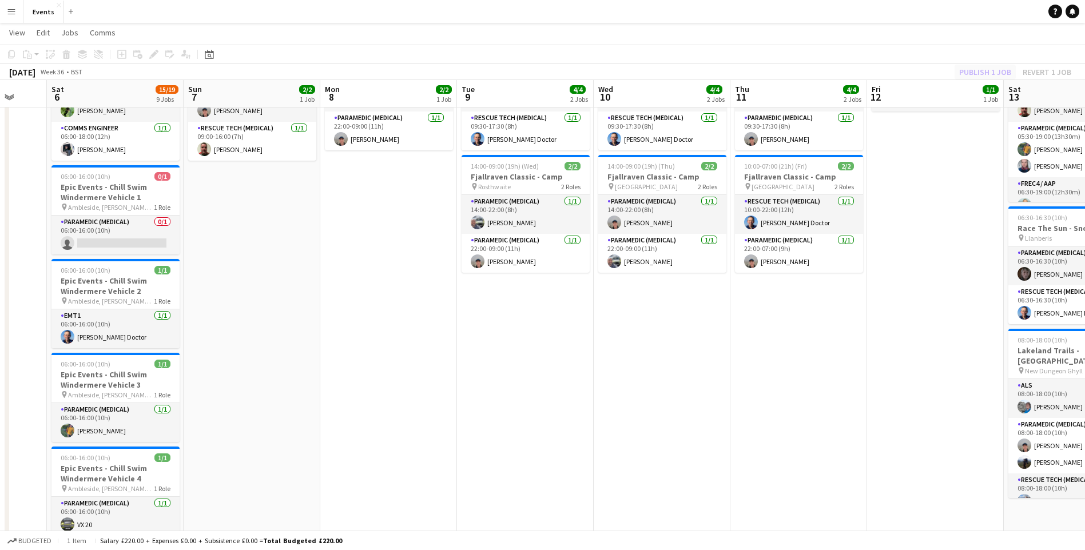
click at [981, 69] on div "Publish 1 job Revert 1 job" at bounding box center [1015, 72] width 140 height 15
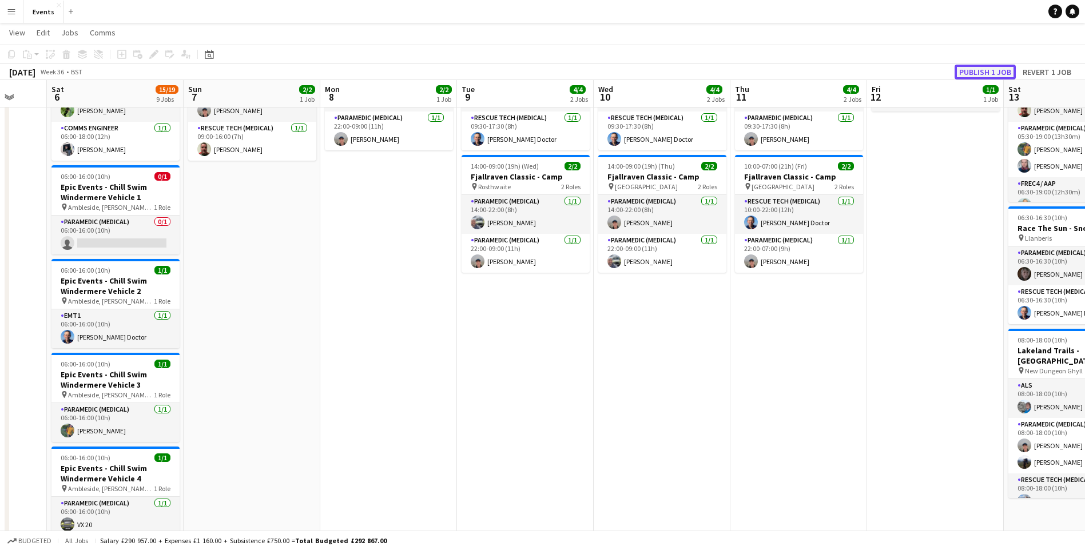
click at [979, 72] on button "Publish 1 job" at bounding box center [984, 72] width 61 height 15
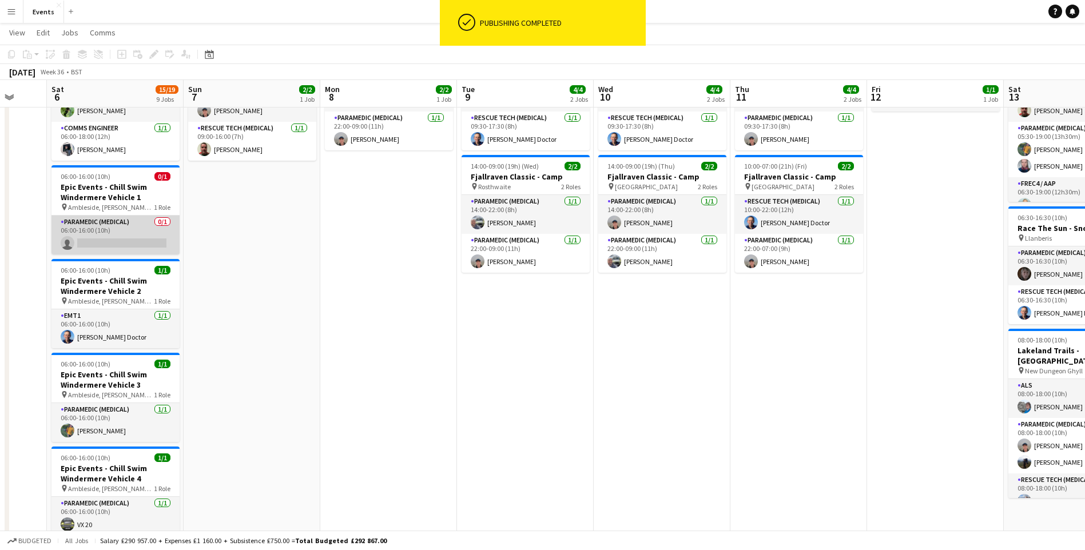
click at [102, 239] on app-card-role "Paramedic (Medical) 0/1 06:00-16:00 (10h) single-neutral-actions" at bounding box center [115, 235] width 128 height 39
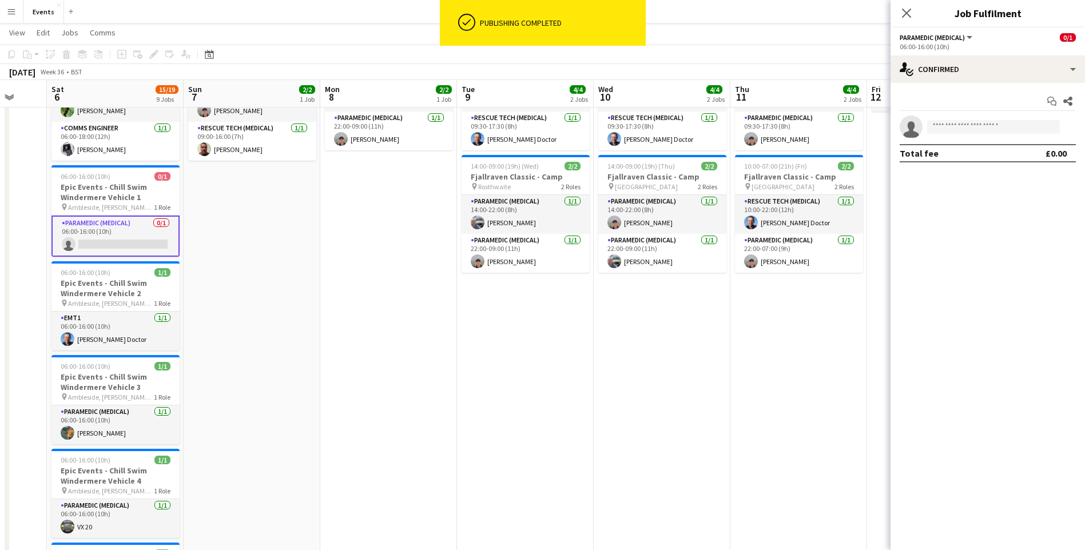
drag, startPoint x: 1005, startPoint y: 138, endPoint x: 1004, endPoint y: 126, distance: 12.6
click at [1004, 136] on app-invite-slot "single-neutral-actions" at bounding box center [987, 127] width 194 height 23
click at [1004, 126] on input at bounding box center [993, 127] width 133 height 14
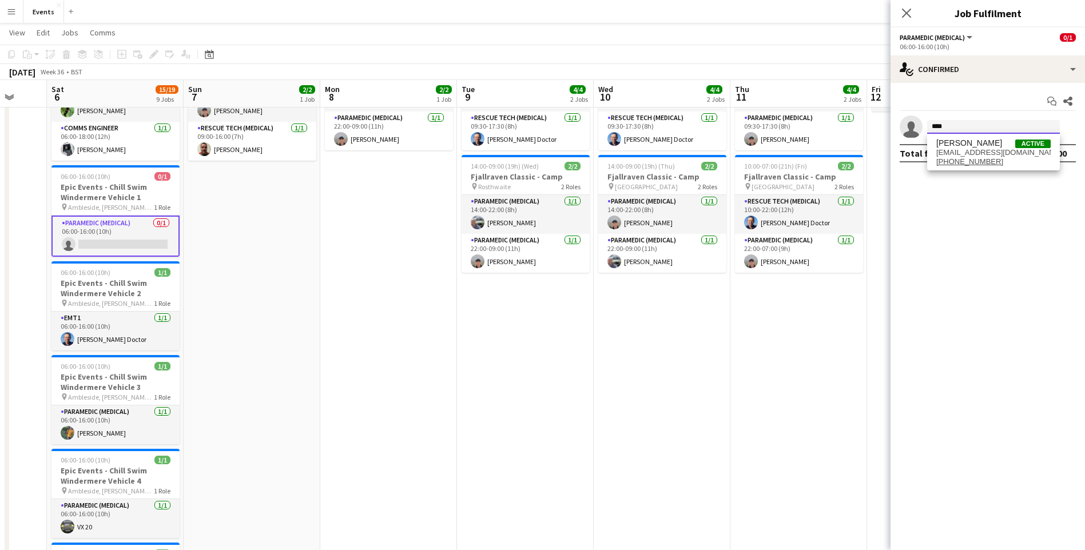
type input "****"
click at [973, 138] on div "Keiran [PERSON_NAME] Active [EMAIL_ADDRESS][DOMAIN_NAME] [PHONE_NUMBER]" at bounding box center [993, 152] width 133 height 37
click at [972, 143] on span "[PERSON_NAME]" at bounding box center [969, 143] width 66 height 10
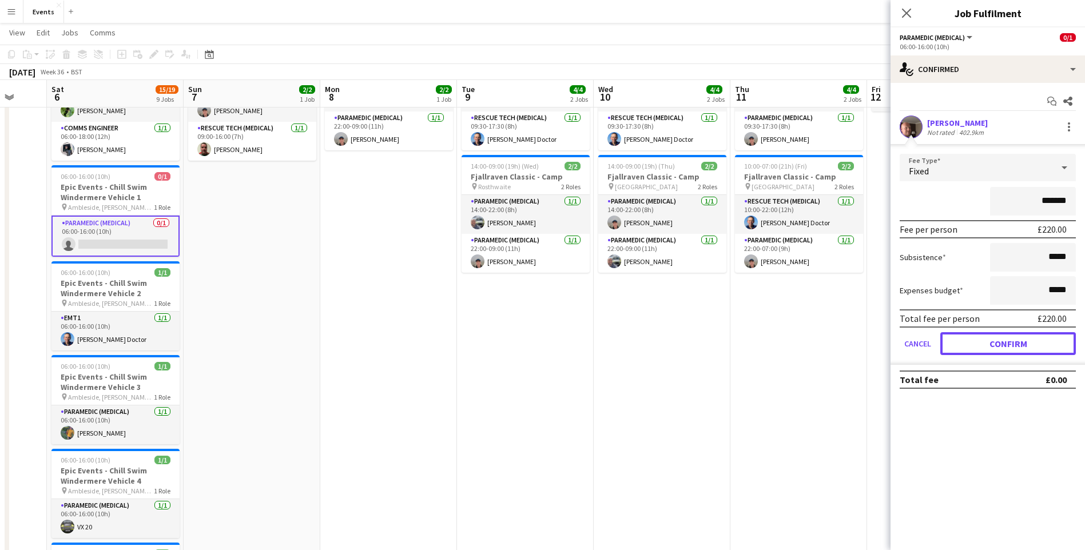
click at [1010, 353] on button "Confirm" at bounding box center [1008, 343] width 136 height 23
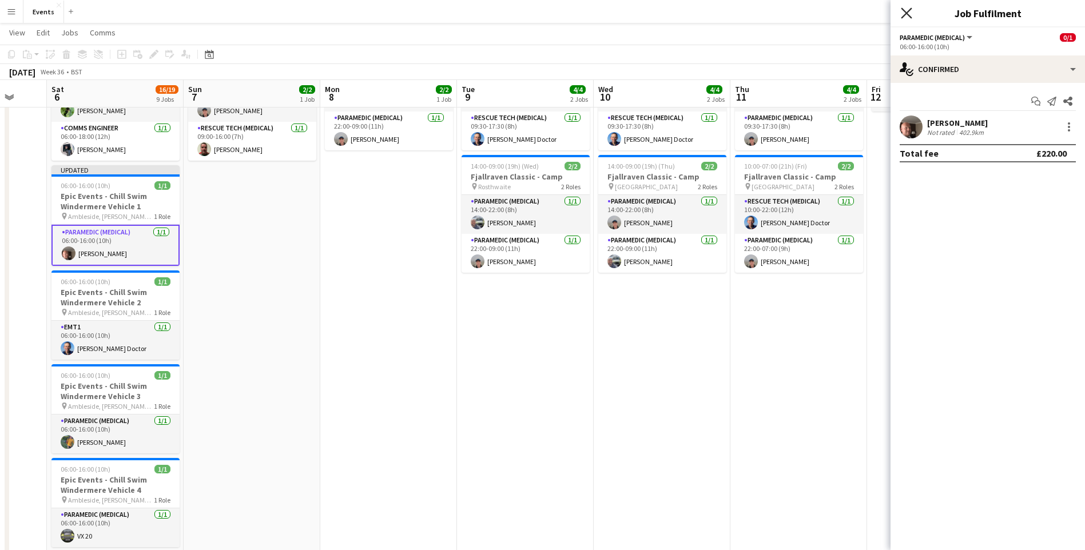
click at [908, 13] on icon "Close pop-in" at bounding box center [906, 12] width 11 height 11
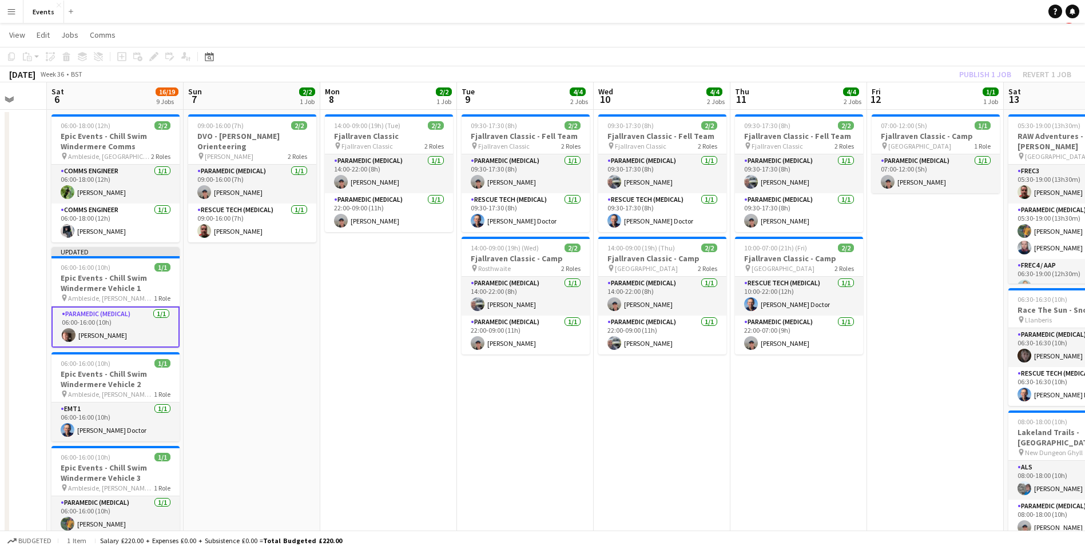
scroll to position [0, 0]
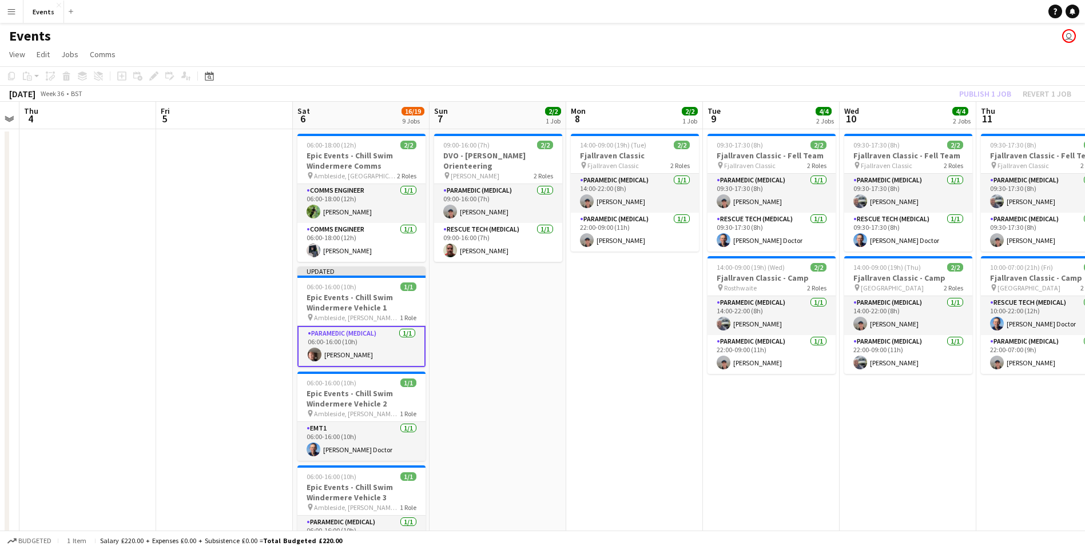
drag, startPoint x: 278, startPoint y: 358, endPoint x: 564, endPoint y: 343, distance: 286.9
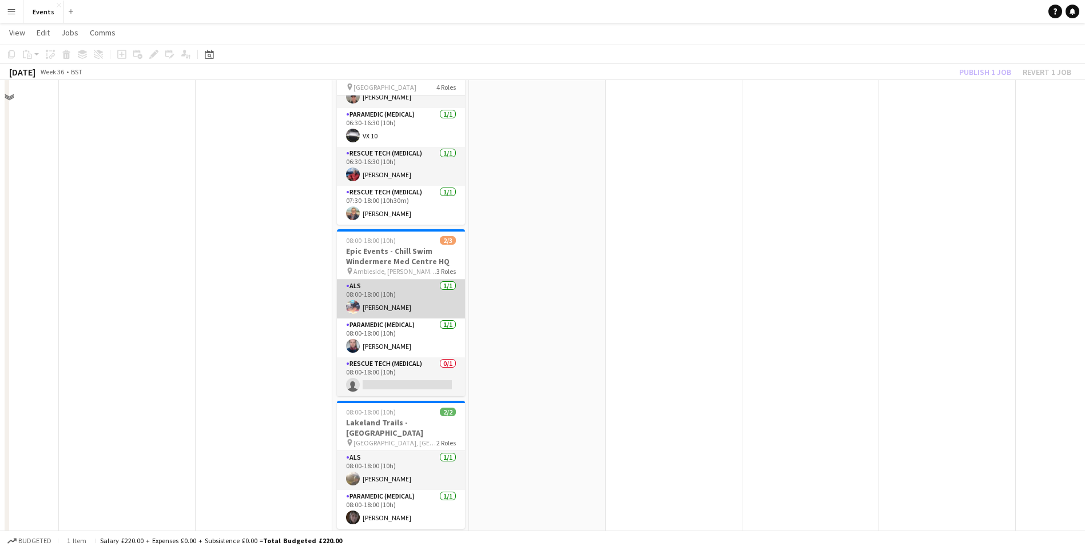
scroll to position [452, 0]
